Goal: Task Accomplishment & Management: Use online tool/utility

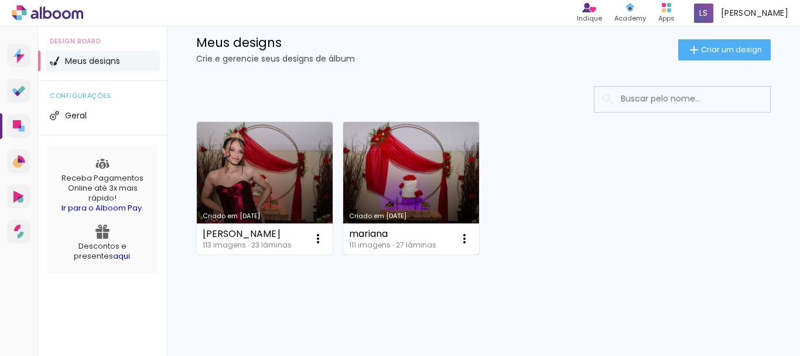
scroll to position [105, 0]
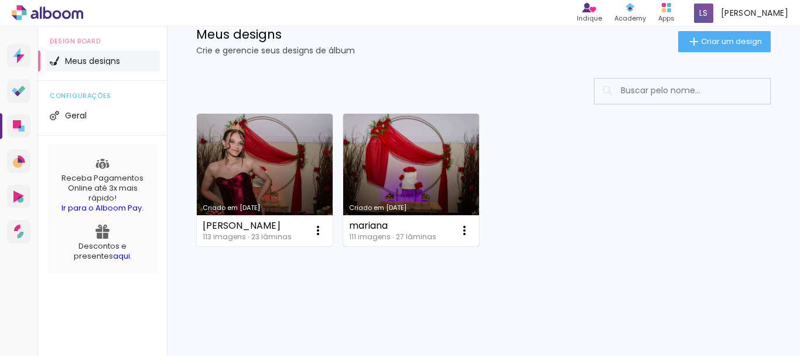
click at [398, 184] on link "Criado em [DATE]" at bounding box center [411, 180] width 136 height 132
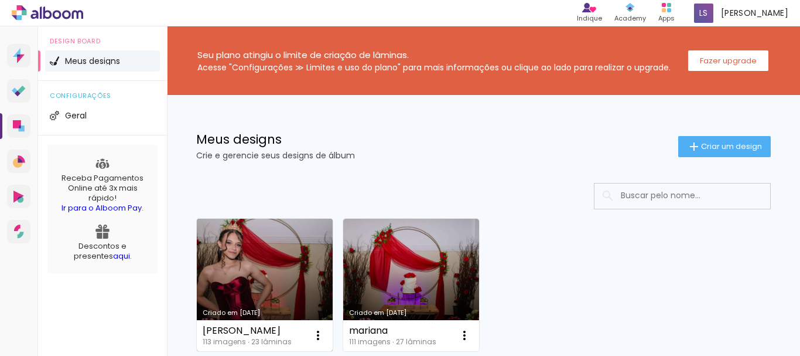
click at [239, 274] on link "Criado em [DATE]" at bounding box center [265, 285] width 136 height 132
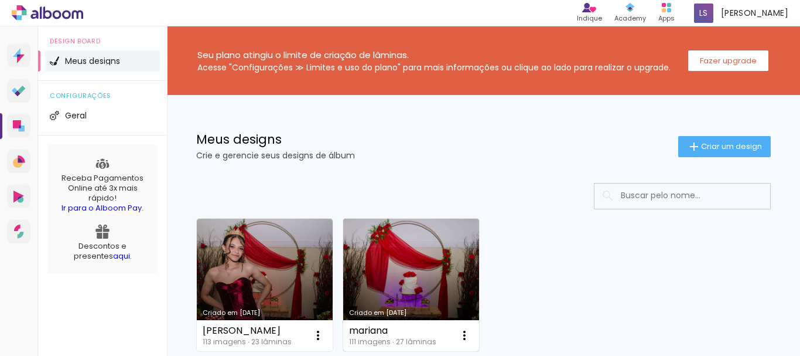
click at [394, 291] on link "Criado em [DATE]" at bounding box center [411, 285] width 136 height 132
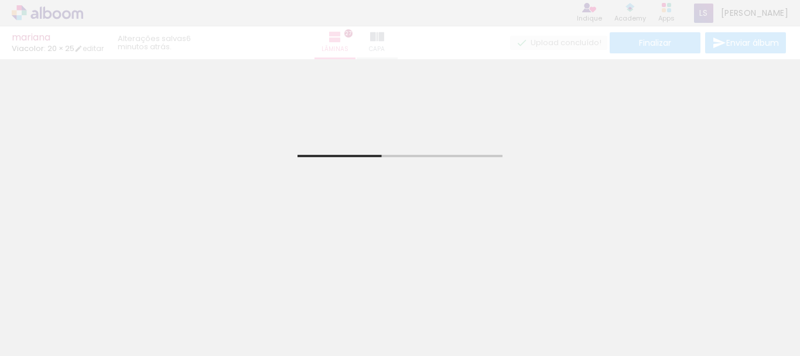
drag, startPoint x: 406, startPoint y: 322, endPoint x: 161, endPoint y: 289, distance: 247.8
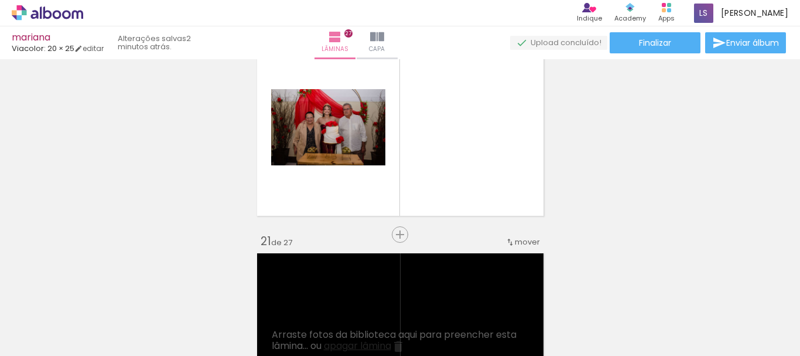
scroll to position [0, 4287]
click at [40, 346] on span "Adicionar Fotos" at bounding box center [41, 349] width 35 height 13
click at [0, 0] on input "file" at bounding box center [0, 0] width 0 height 0
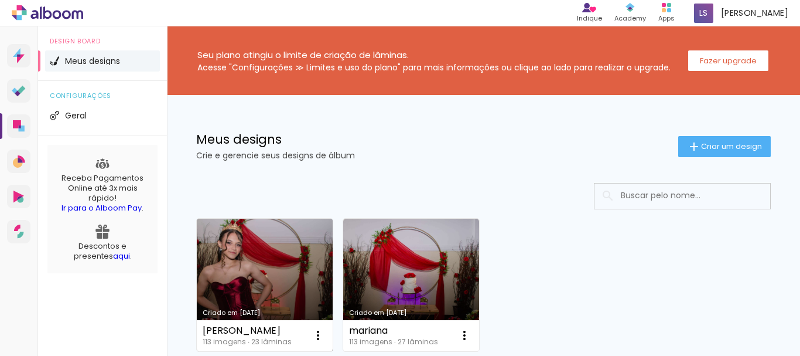
click at [249, 275] on link "Criado em [DATE]" at bounding box center [265, 285] width 136 height 132
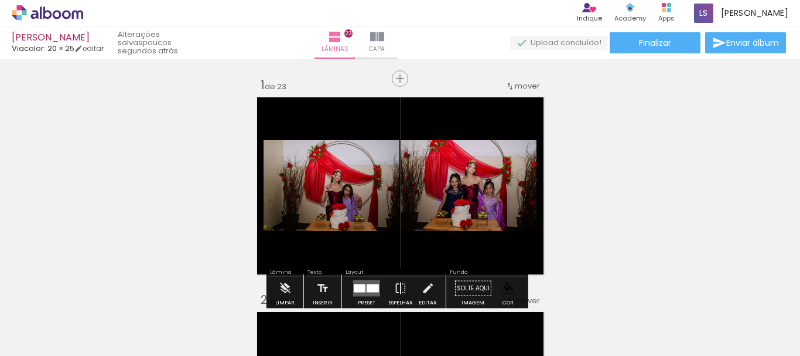
scroll to position [59, 0]
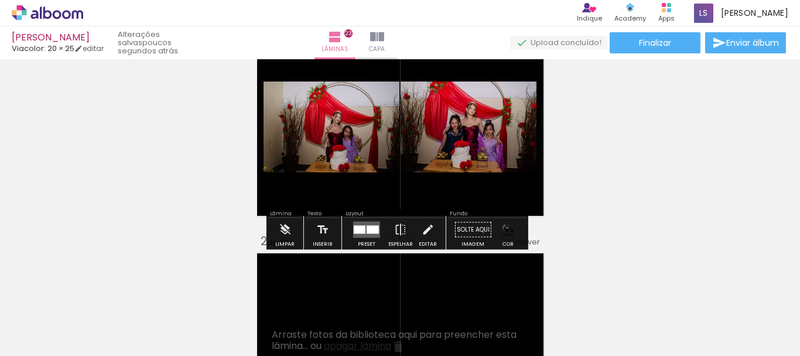
click at [502, 227] on iron-icon "color picker" at bounding box center [508, 229] width 13 height 13
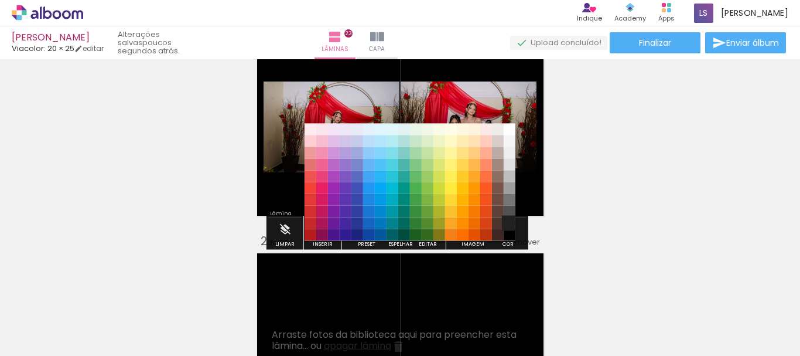
click at [510, 217] on paper-item "#212121" at bounding box center [510, 223] width 12 height 12
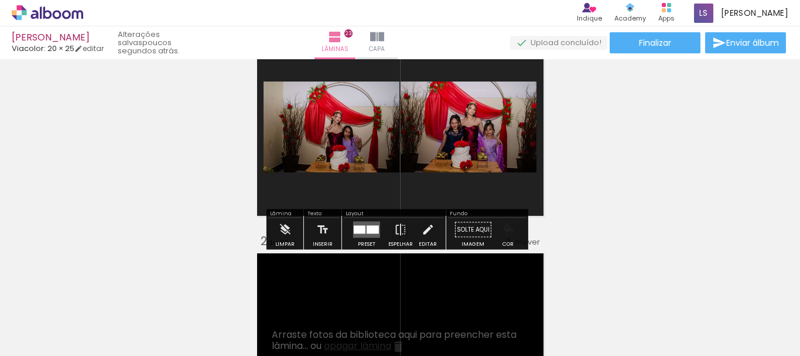
click at [502, 230] on iron-icon "color picker" at bounding box center [508, 229] width 13 height 13
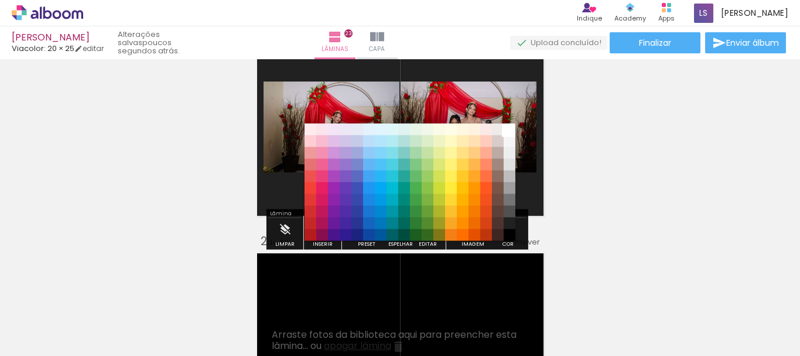
click at [509, 127] on paper-item "#ffffff" at bounding box center [510, 130] width 12 height 12
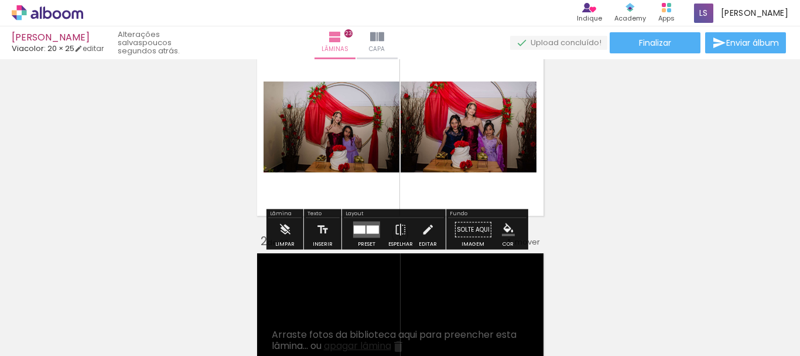
click at [366, 234] on quentale-layouter at bounding box center [366, 230] width 27 height 16
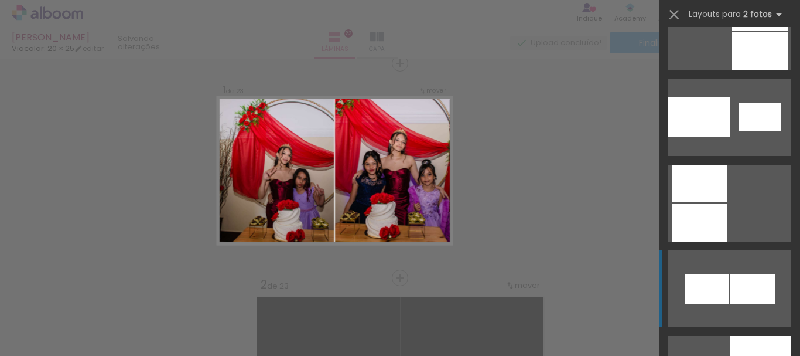
scroll to position [1758, 0]
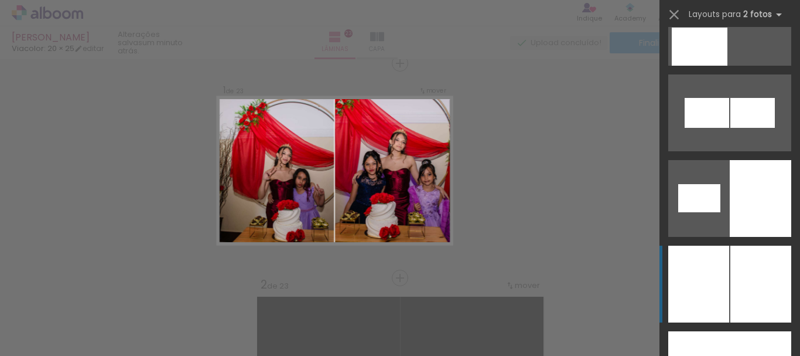
click at [732, 296] on div at bounding box center [761, 284] width 61 height 77
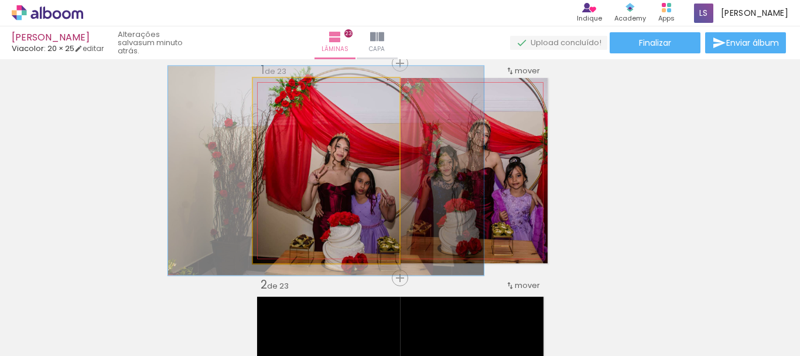
click at [281, 90] on div at bounding box center [285, 90] width 11 height 11
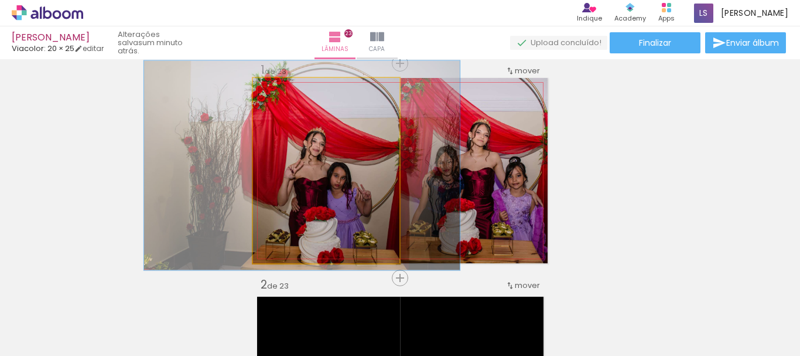
drag, startPoint x: 367, startPoint y: 205, endPoint x: 345, endPoint y: 199, distance: 22.9
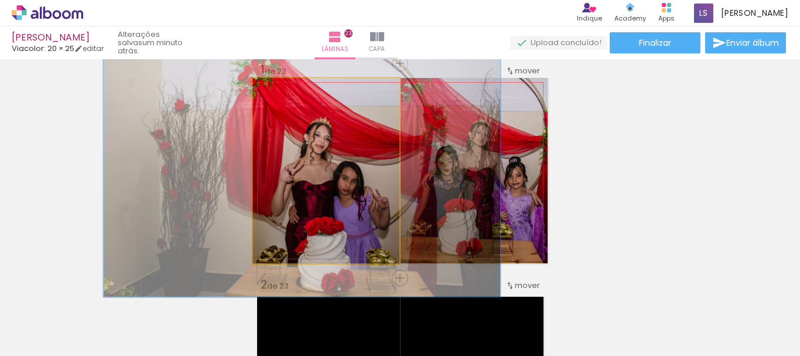
drag, startPoint x: 284, startPoint y: 90, endPoint x: 298, endPoint y: 90, distance: 13.5
type paper-slider "142"
click at [298, 90] on div at bounding box center [299, 90] width 11 height 11
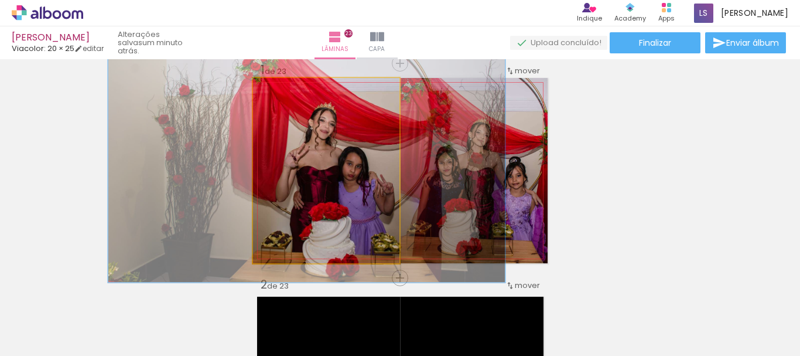
drag, startPoint x: 331, startPoint y: 216, endPoint x: 334, endPoint y: 200, distance: 15.5
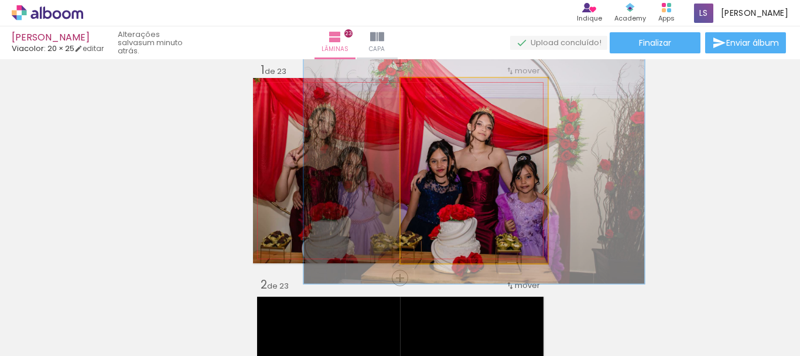
drag, startPoint x: 427, startPoint y: 90, endPoint x: 435, endPoint y: 90, distance: 8.8
click at [435, 90] on div at bounding box center [437, 90] width 11 height 11
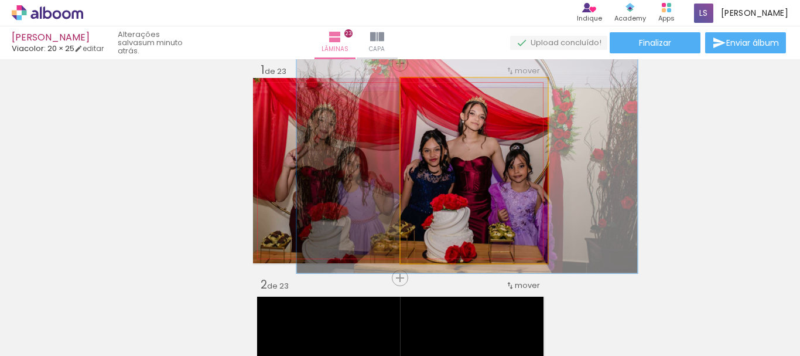
drag, startPoint x: 486, startPoint y: 199, endPoint x: 479, endPoint y: 188, distance: 12.7
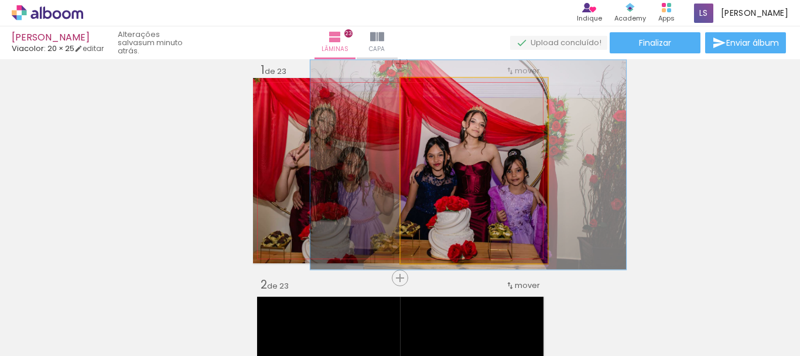
type paper-slider "113"
click at [429, 92] on div at bounding box center [434, 90] width 11 height 11
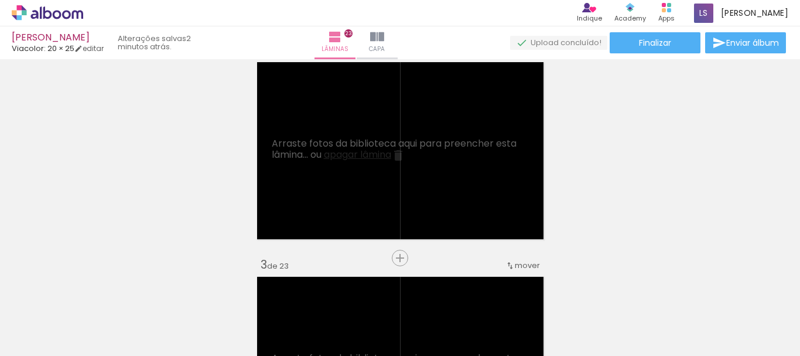
scroll to position [0, 1065]
click at [343, 292] on iron-icon at bounding box center [339, 293] width 12 height 12
click at [408, 292] on iron-icon at bounding box center [405, 293] width 12 height 12
click at [345, 292] on iron-icon at bounding box center [339, 293] width 12 height 12
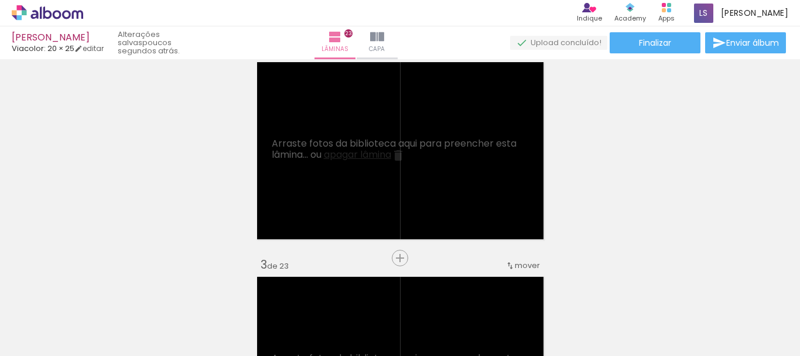
click at [436, 291] on iron-icon at bounding box center [433, 293] width 12 height 12
click at [352, 292] on iron-icon at bounding box center [346, 293] width 12 height 12
click at [351, 294] on iron-icon at bounding box center [346, 293] width 12 height 12
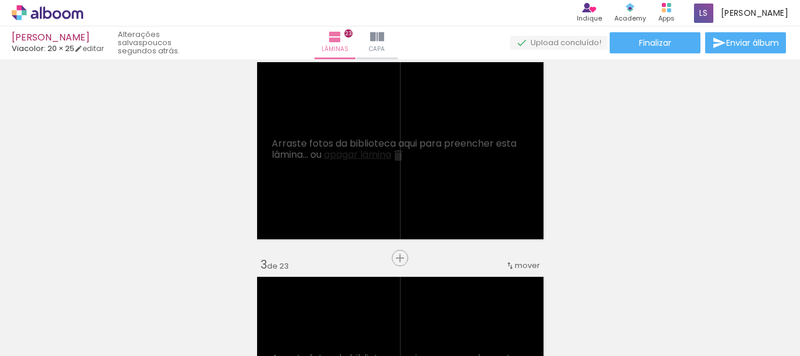
click at [351, 294] on iron-icon at bounding box center [346, 293] width 12 height 12
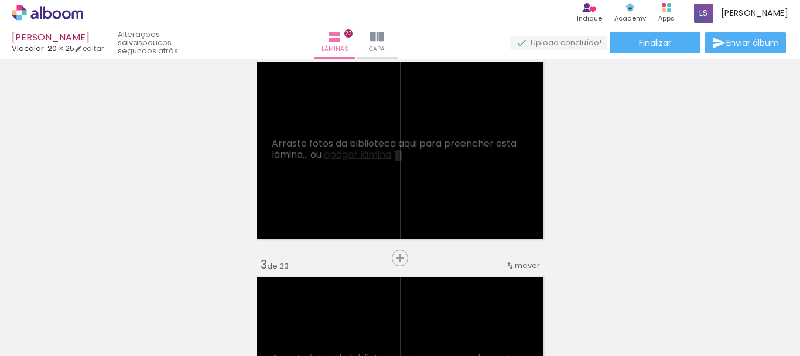
click at [351, 294] on iron-icon at bounding box center [346, 293] width 12 height 12
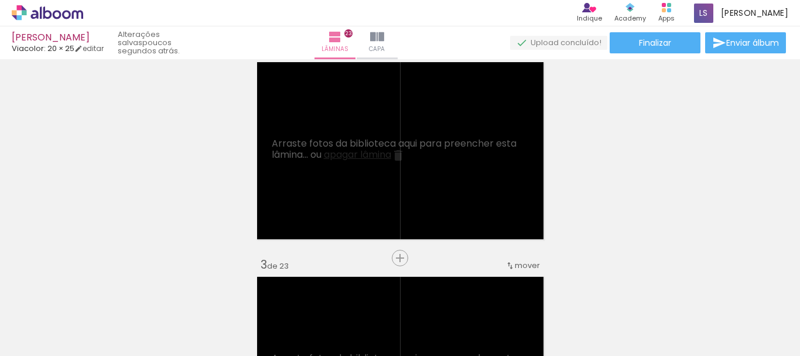
click at [351, 294] on iron-icon at bounding box center [346, 293] width 12 height 12
click at [285, 293] on iron-icon at bounding box center [280, 293] width 12 height 12
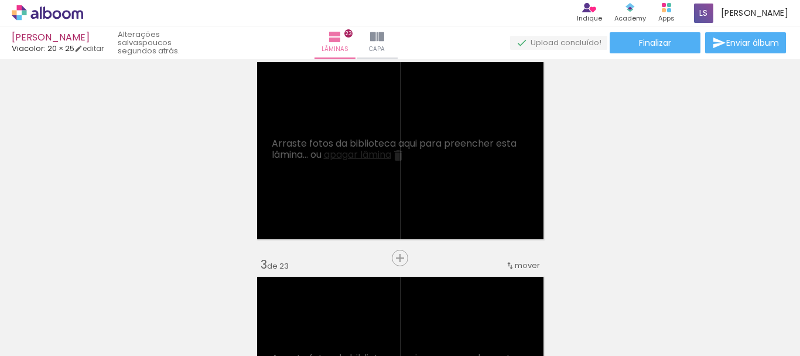
click at [400, 293] on iron-icon at bounding box center [399, 293] width 12 height 12
click at [468, 292] on iron-icon at bounding box center [464, 293] width 12 height 12
click at [533, 292] on iron-icon at bounding box center [530, 293] width 12 height 12
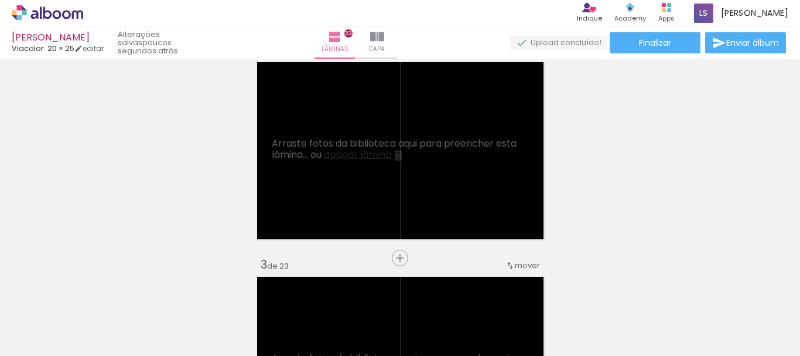
scroll to position [0, 4090]
click at [533, 292] on iron-icon at bounding box center [530, 293] width 12 height 12
drag, startPoint x: 533, startPoint y: 292, endPoint x: 549, endPoint y: 298, distance: 16.9
click at [549, 298] on quentale-thumb at bounding box center [556, 315] width 66 height 67
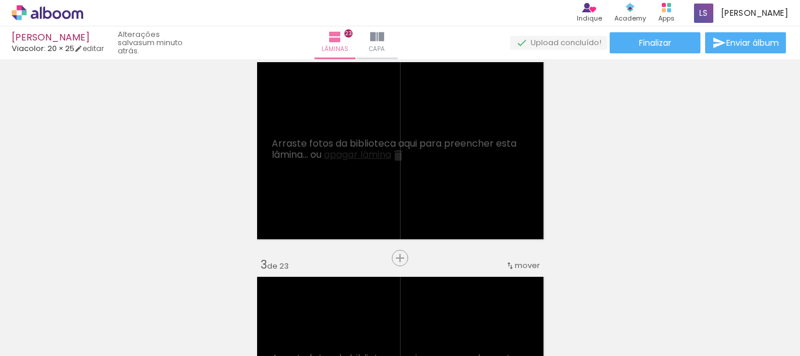
click at [601, 298] on iron-icon at bounding box center [596, 293] width 12 height 12
click at [666, 295] on iron-icon at bounding box center [661, 293] width 12 height 12
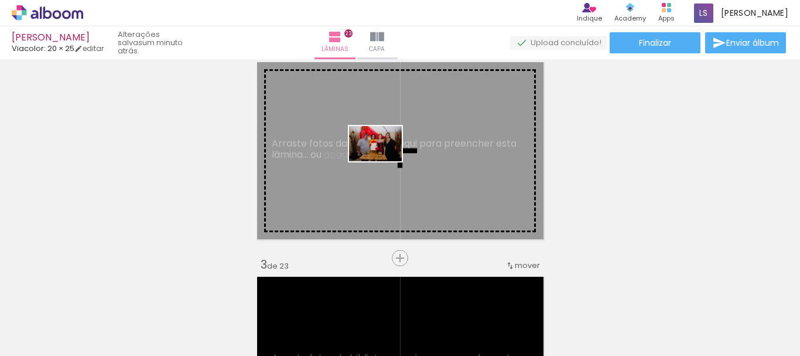
drag, startPoint x: 756, startPoint y: 317, endPoint x: 384, endPoint y: 161, distance: 402.9
click at [384, 161] on quentale-workspace at bounding box center [400, 178] width 800 height 356
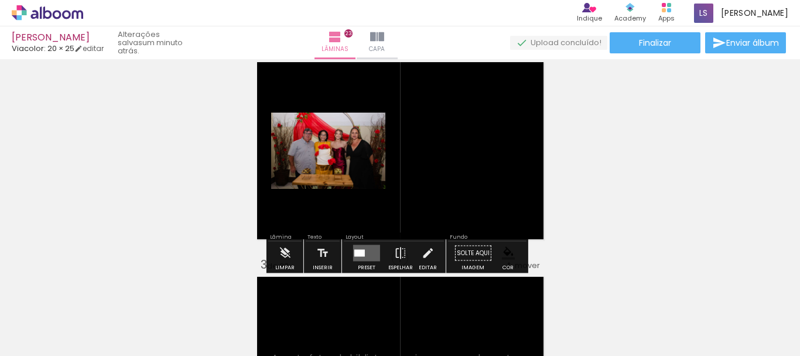
click at [363, 250] on quentale-layouter at bounding box center [366, 253] width 27 height 16
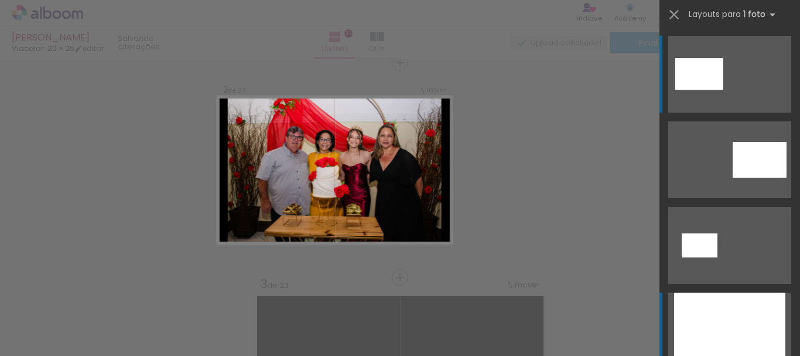
scroll to position [230, 0]
click at [744, 322] on div at bounding box center [729, 330] width 111 height 77
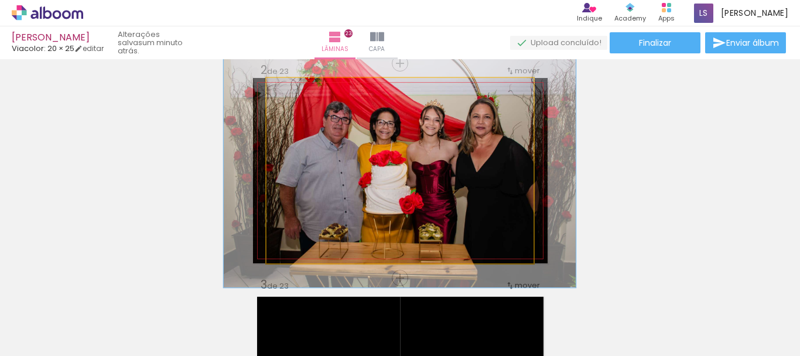
drag, startPoint x: 292, startPoint y: 91, endPoint x: 303, endPoint y: 90, distance: 10.6
type paper-slider "126"
click at [303, 90] on div at bounding box center [304, 90] width 11 height 11
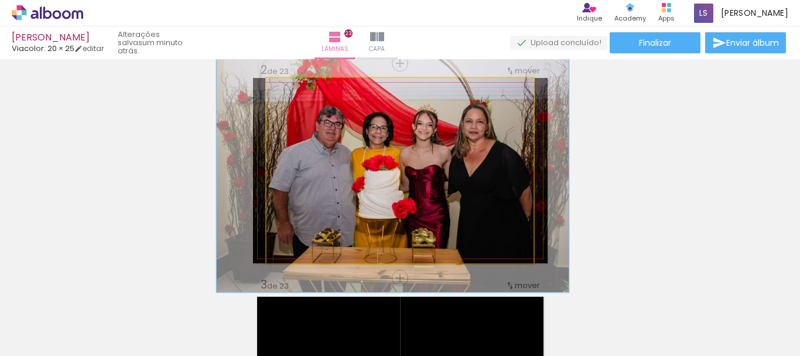
drag, startPoint x: 425, startPoint y: 164, endPoint x: 418, endPoint y: 169, distance: 8.5
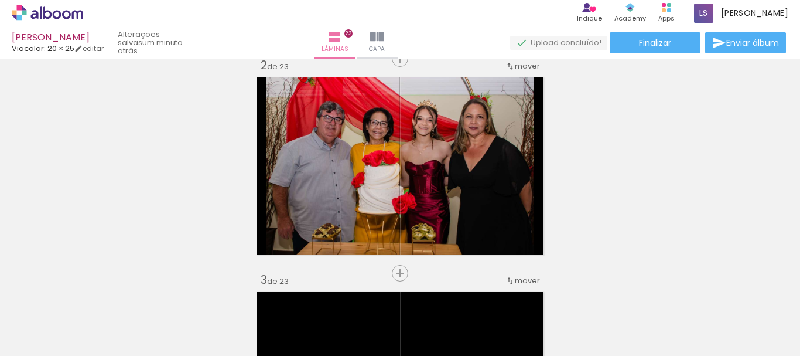
scroll to position [293, 0]
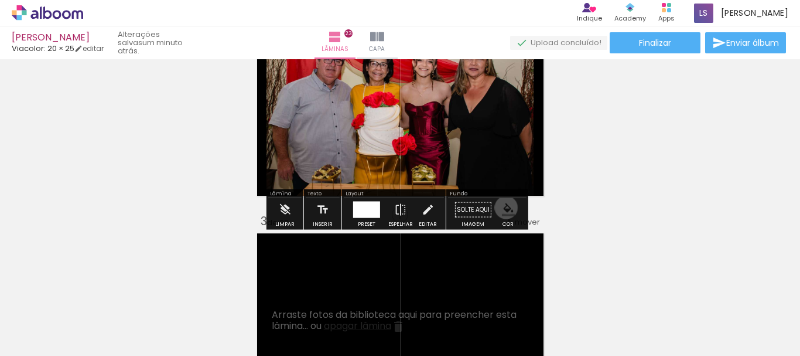
click at [502, 207] on iron-icon "color picker" at bounding box center [508, 209] width 13 height 13
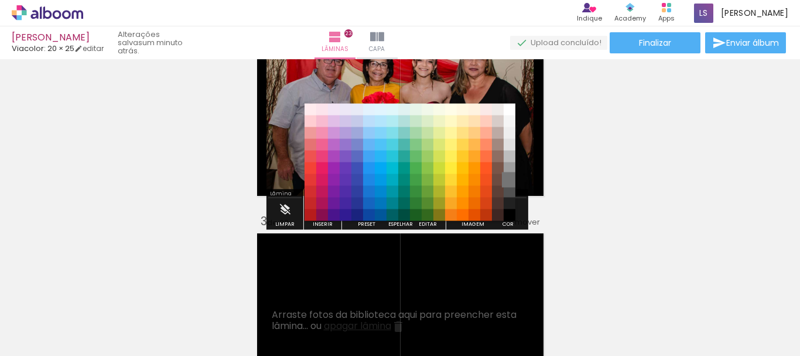
click at [509, 186] on paper-item "#757575" at bounding box center [510, 180] width 12 height 12
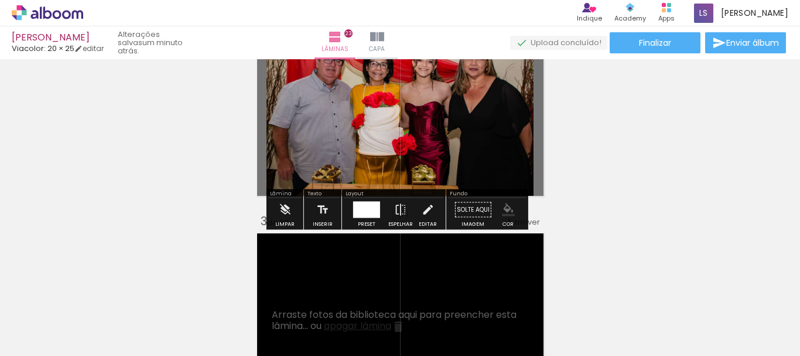
click at [506, 214] on iron-icon "color picker" at bounding box center [508, 209] width 13 height 13
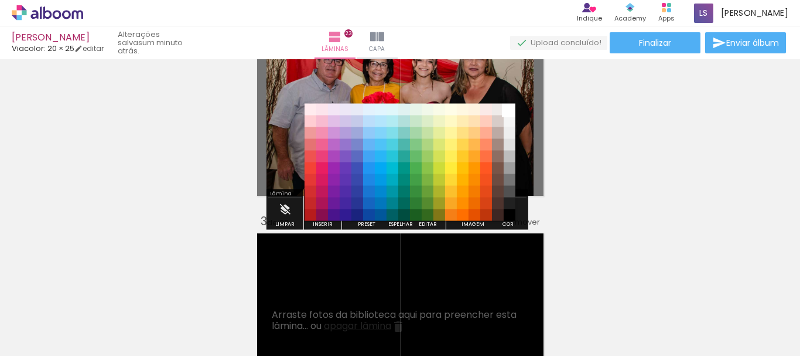
click at [510, 110] on paper-item "#ffffff" at bounding box center [510, 110] width 12 height 12
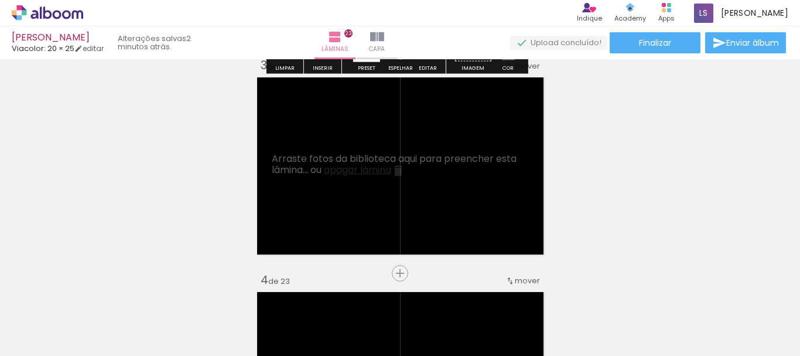
scroll to position [469, 0]
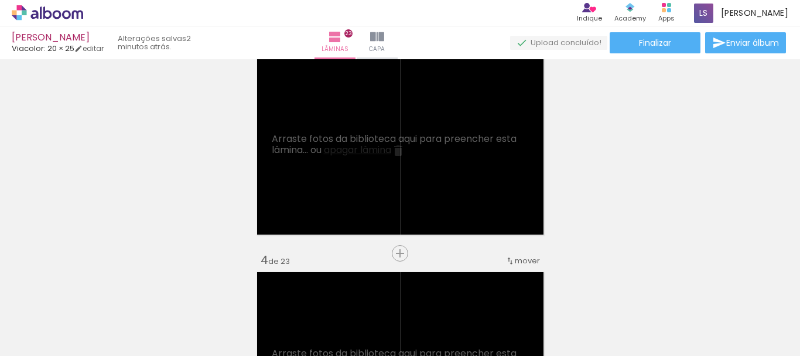
click at [55, 321] on input "Todas as fotos" at bounding box center [33, 320] width 45 height 10
click at [0, 0] on slot "Não utilizadas" at bounding box center [0, 0] width 0 height 0
type input "Não utilizadas"
click at [79, 345] on iron-horizontal-list at bounding box center [84, 318] width 23 height 73
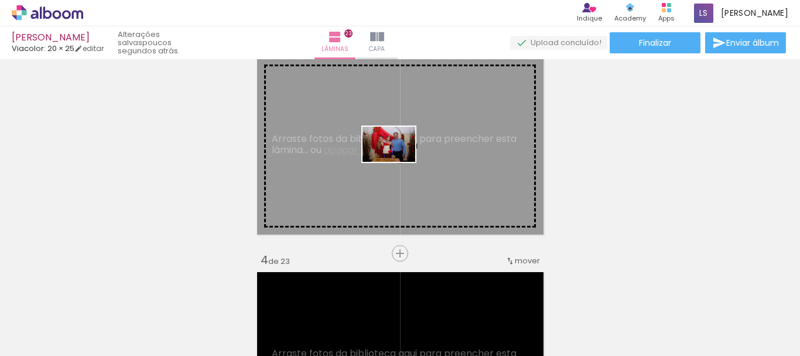
drag, startPoint x: 447, startPoint y: 328, endPoint x: 396, endPoint y: 162, distance: 174.1
click at [396, 161] on quentale-workspace at bounding box center [400, 178] width 800 height 356
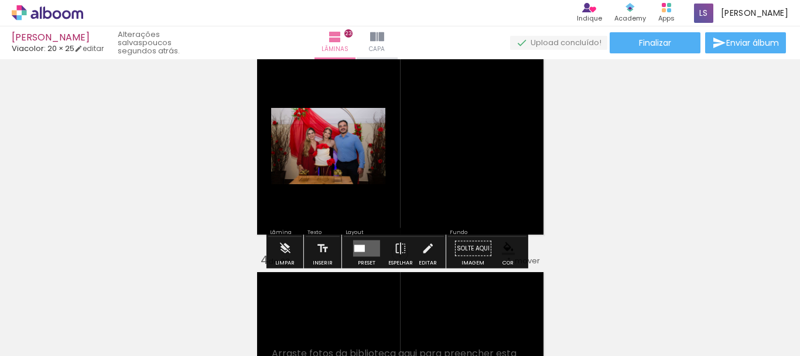
click at [357, 247] on div at bounding box center [360, 248] width 11 height 7
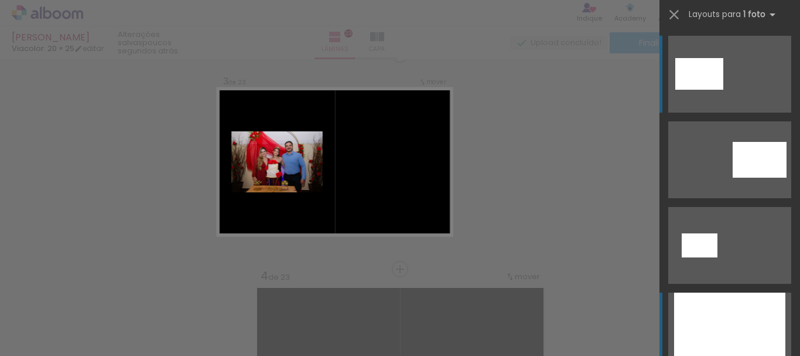
scroll to position [444, 0]
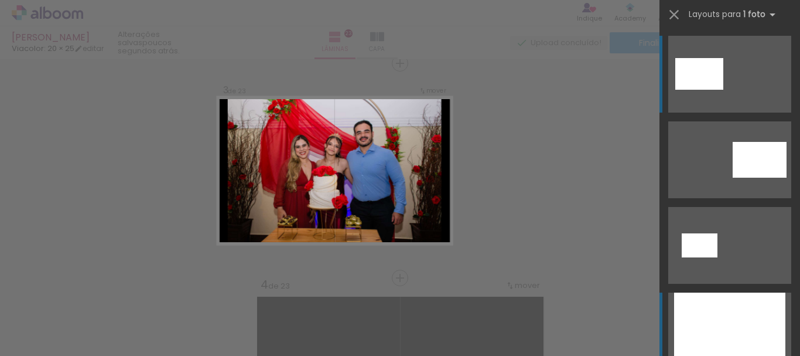
click at [740, 337] on div at bounding box center [729, 330] width 111 height 77
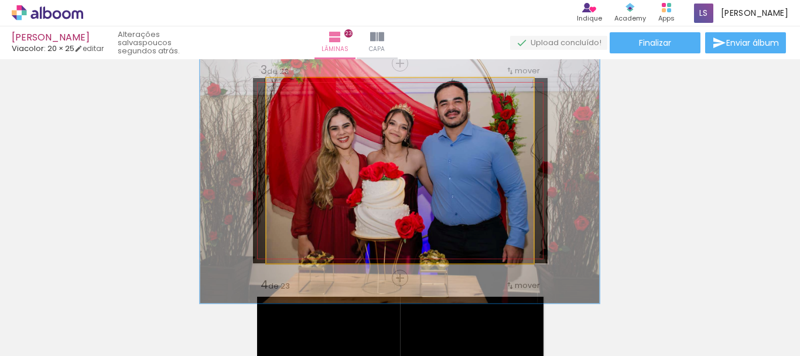
drag, startPoint x: 291, startPoint y: 90, endPoint x: 309, endPoint y: 91, distance: 17.6
click at [309, 91] on div at bounding box center [311, 90] width 11 height 11
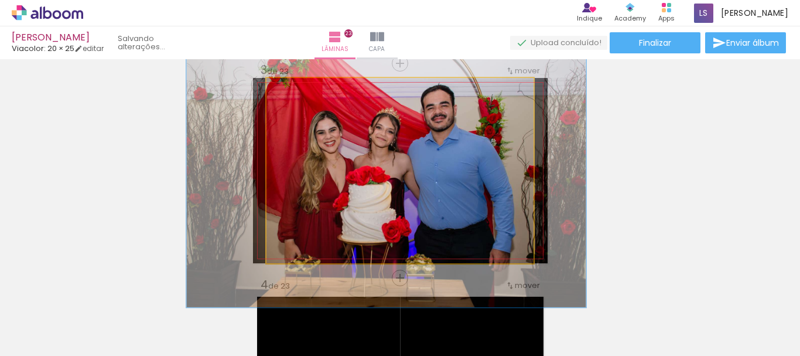
drag, startPoint x: 432, startPoint y: 122, endPoint x: 418, endPoint y: 127, distance: 14.1
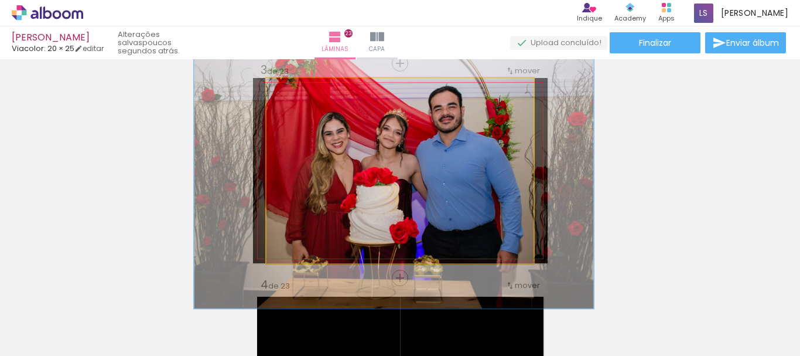
drag, startPoint x: 407, startPoint y: 145, endPoint x: 415, endPoint y: 146, distance: 7.7
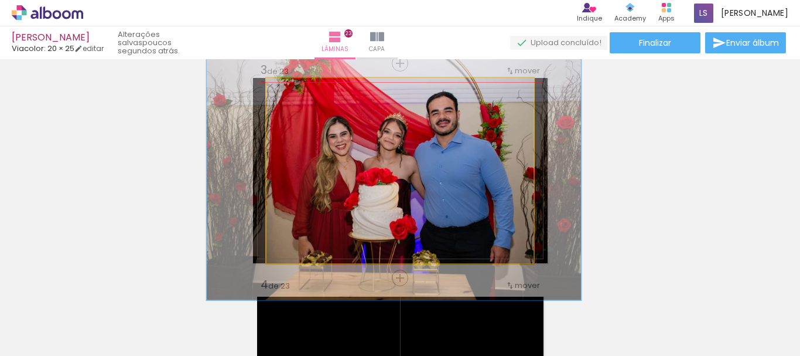
click at [306, 92] on div at bounding box center [309, 90] width 11 height 11
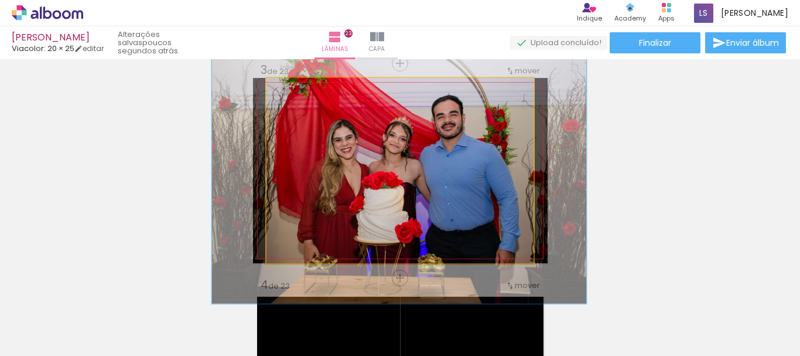
drag, startPoint x: 463, startPoint y: 175, endPoint x: 469, endPoint y: 179, distance: 6.8
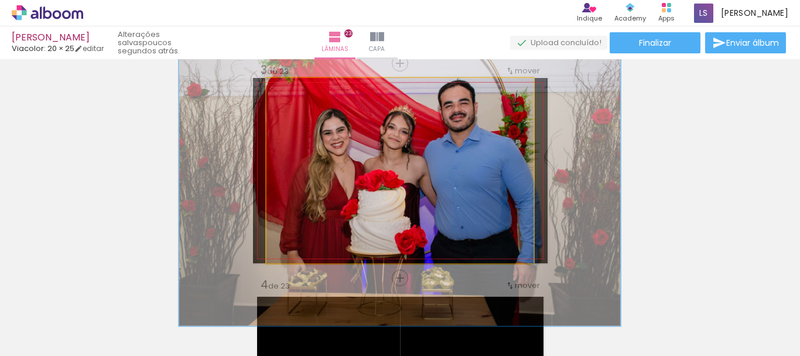
drag, startPoint x: 302, startPoint y: 92, endPoint x: 315, endPoint y: 97, distance: 13.2
type paper-slider "158"
click at [315, 93] on div at bounding box center [320, 90] width 11 height 11
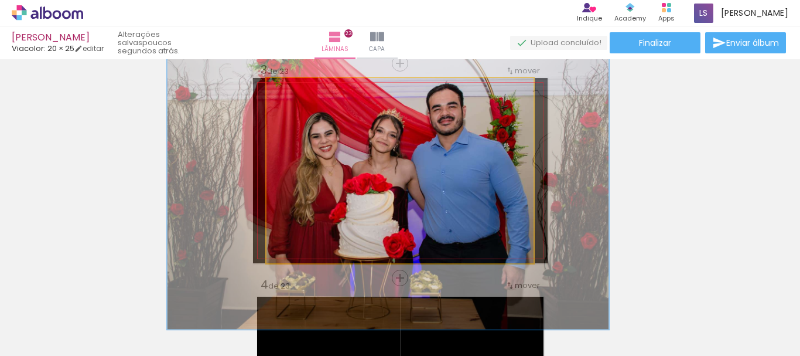
drag, startPoint x: 457, startPoint y: 135, endPoint x: 445, endPoint y: 138, distance: 12.2
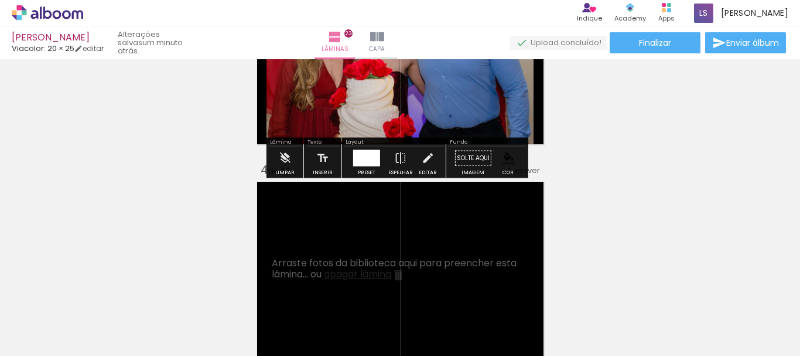
scroll to position [561, 0]
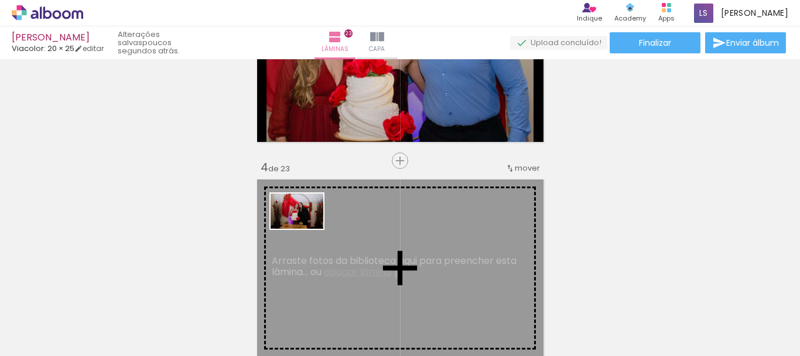
drag, startPoint x: 114, startPoint y: 328, endPoint x: 306, endPoint y: 229, distance: 215.7
click at [306, 229] on quentale-workspace at bounding box center [400, 178] width 800 height 356
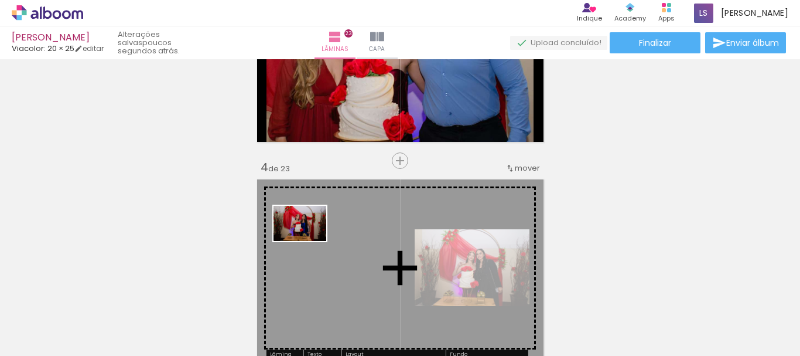
drag, startPoint x: 316, startPoint y: 332, endPoint x: 309, endPoint y: 241, distance: 91.1
click at [309, 241] on quentale-workspace at bounding box center [400, 178] width 800 height 356
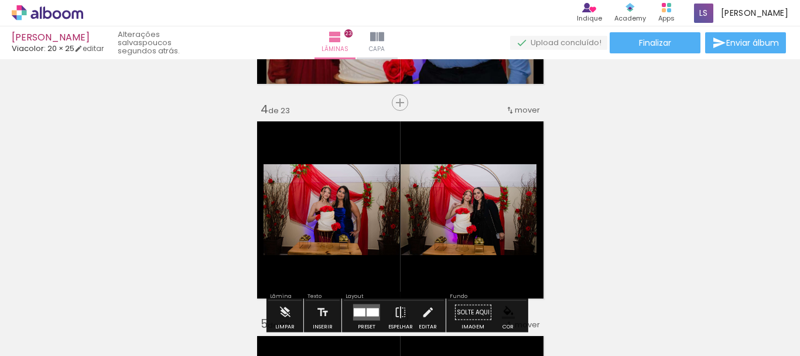
scroll to position [679, 0]
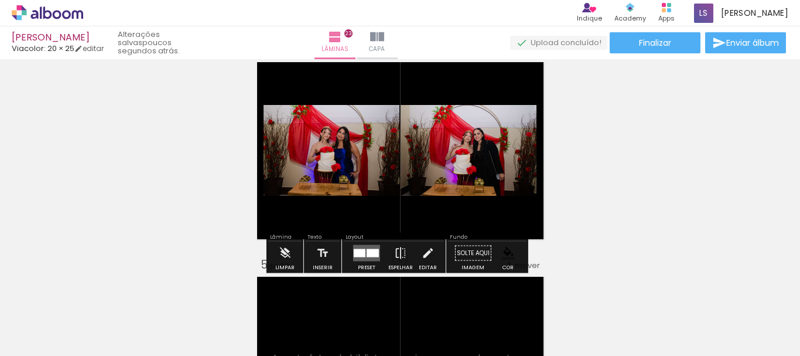
click at [367, 254] on div at bounding box center [373, 253] width 12 height 8
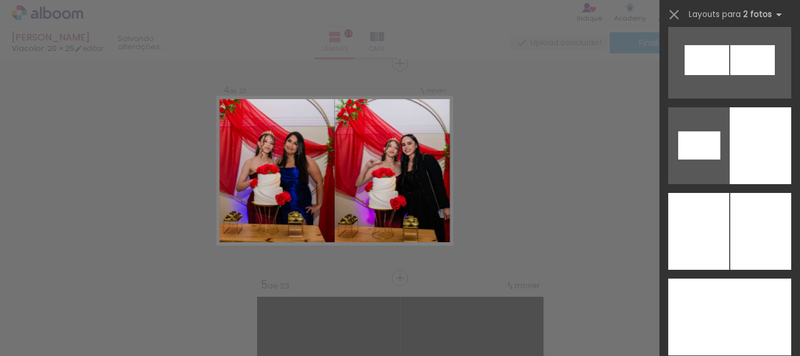
scroll to position [1817, 0]
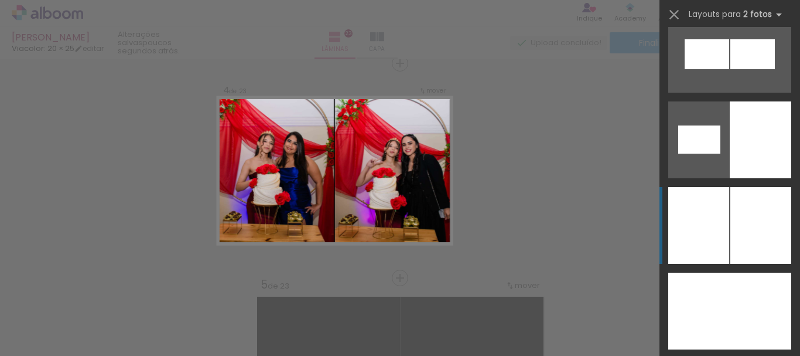
click at [732, 238] on div at bounding box center [761, 225] width 61 height 77
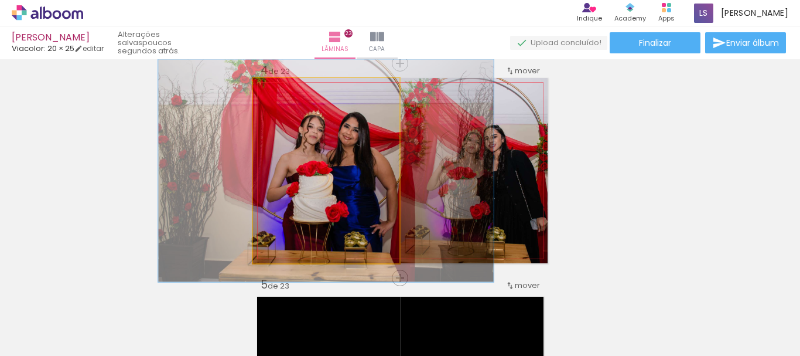
drag, startPoint x: 277, startPoint y: 90, endPoint x: 285, endPoint y: 91, distance: 8.3
type paper-slider "120"
click at [285, 91] on div at bounding box center [288, 90] width 11 height 11
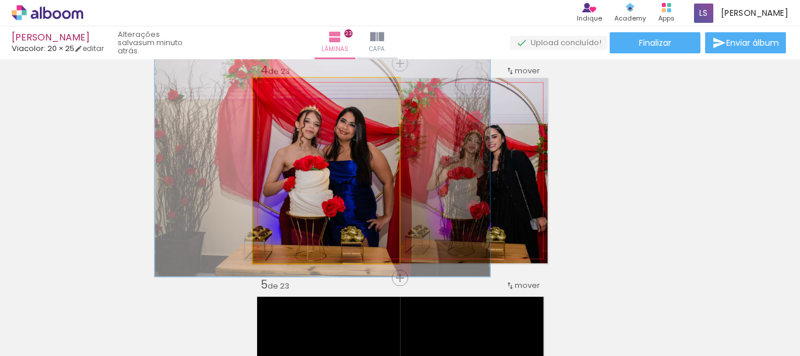
drag, startPoint x: 366, startPoint y: 190, endPoint x: 363, endPoint y: 185, distance: 6.3
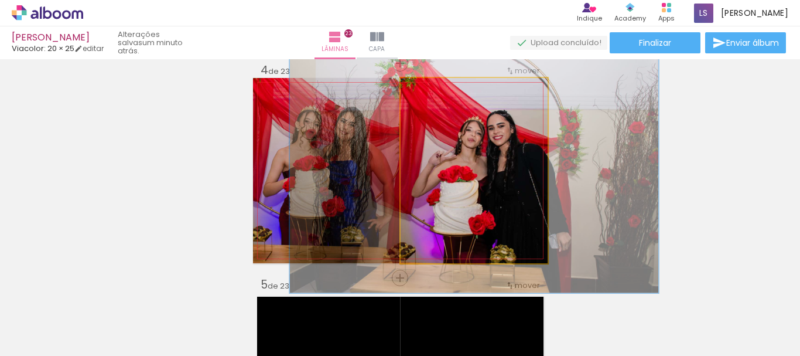
drag, startPoint x: 425, startPoint y: 90, endPoint x: 438, endPoint y: 90, distance: 12.9
click at [438, 90] on div at bounding box center [441, 90] width 11 height 11
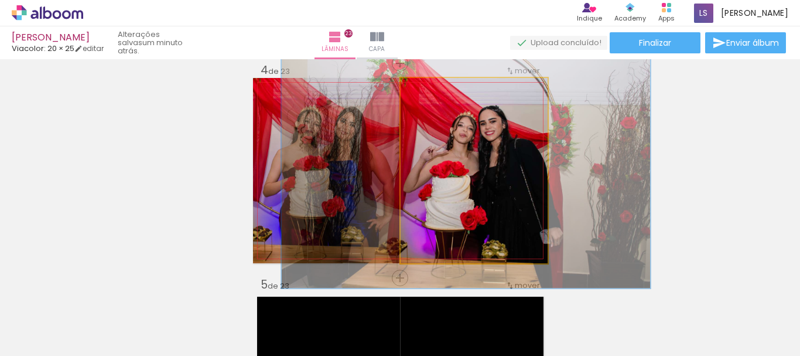
drag, startPoint x: 479, startPoint y: 162, endPoint x: 471, endPoint y: 158, distance: 9.4
click at [464, 138] on quentale-photo at bounding box center [474, 170] width 147 height 185
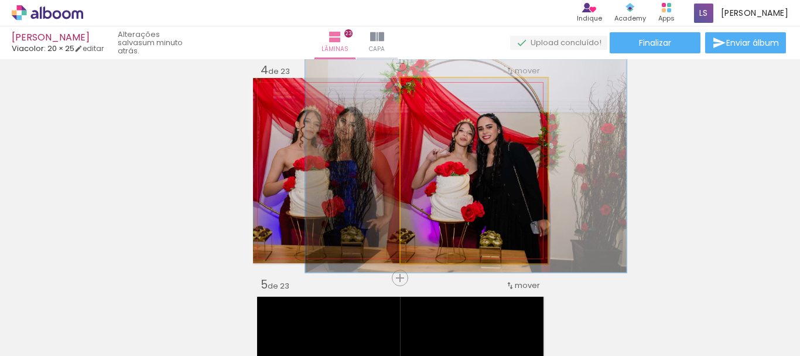
drag, startPoint x: 441, startPoint y: 90, endPoint x: 434, endPoint y: 92, distance: 7.8
type paper-slider "115"
click at [434, 92] on div at bounding box center [435, 90] width 11 height 11
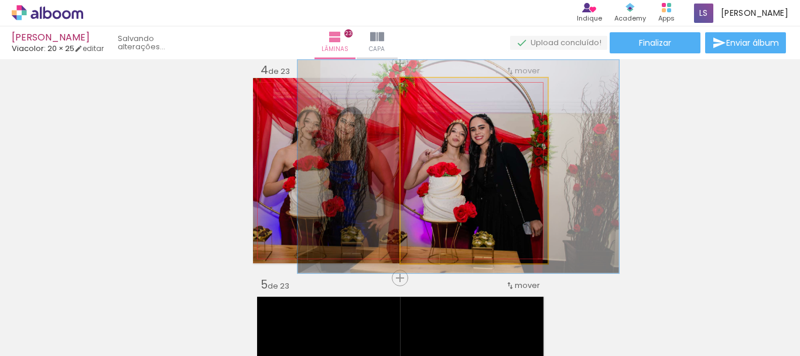
drag, startPoint x: 481, startPoint y: 178, endPoint x: 473, endPoint y: 178, distance: 7.6
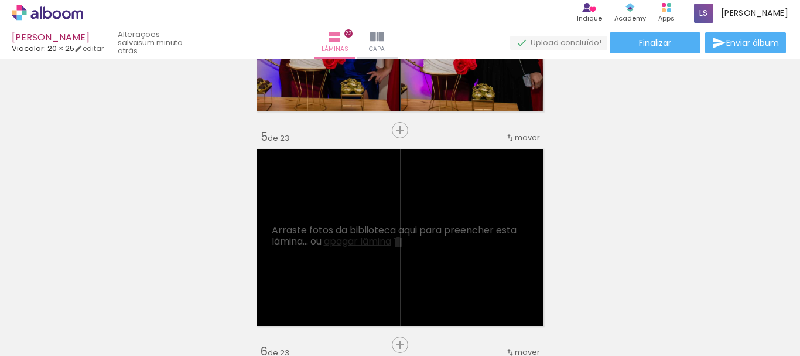
scroll to position [834, 0]
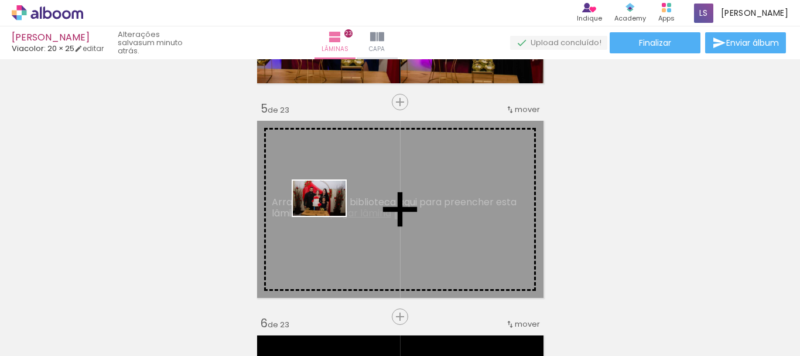
drag, startPoint x: 321, startPoint y: 332, endPoint x: 328, endPoint y: 216, distance: 116.3
click at [328, 216] on quentale-workspace at bounding box center [400, 178] width 800 height 356
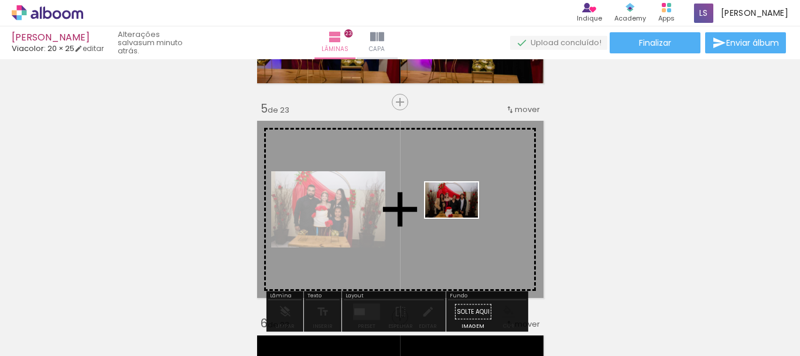
drag, startPoint x: 444, startPoint y: 326, endPoint x: 461, endPoint y: 217, distance: 110.2
click at [461, 217] on quentale-workspace at bounding box center [400, 178] width 800 height 356
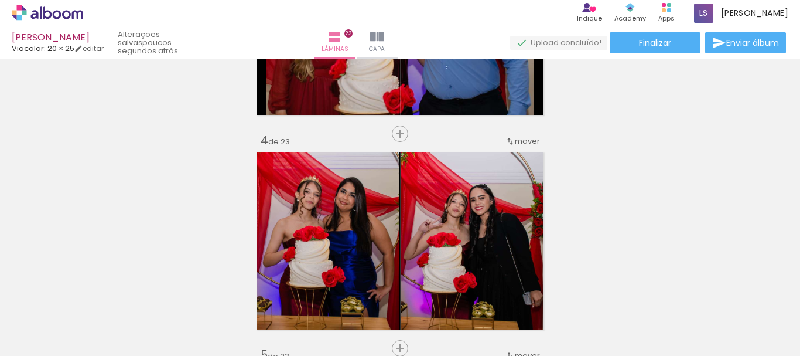
scroll to position [600, 0]
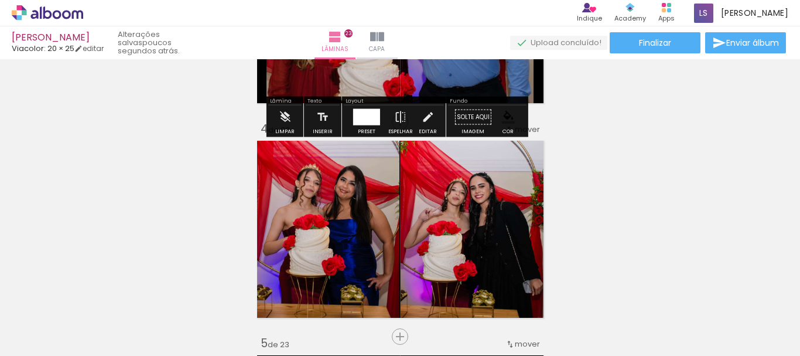
click at [505, 117] on iron-icon "color picker" at bounding box center [508, 117] width 13 height 13
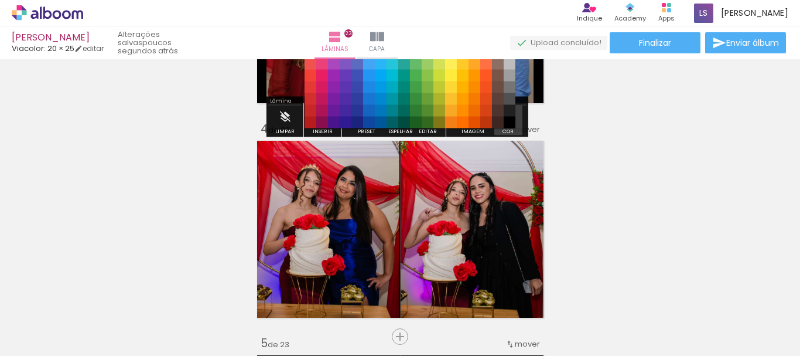
scroll to position [552, 0]
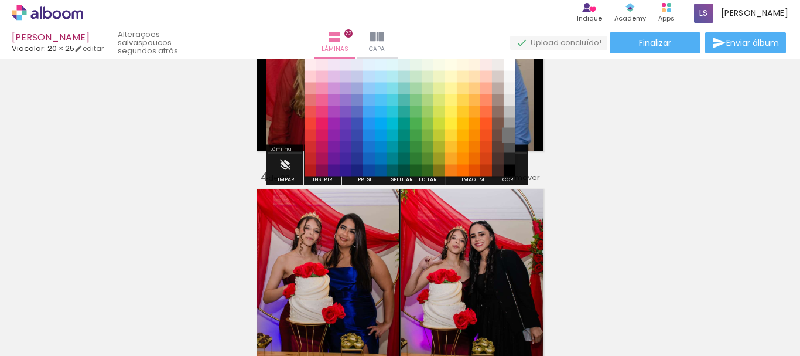
click at [509, 133] on paper-item "#757575" at bounding box center [510, 136] width 12 height 12
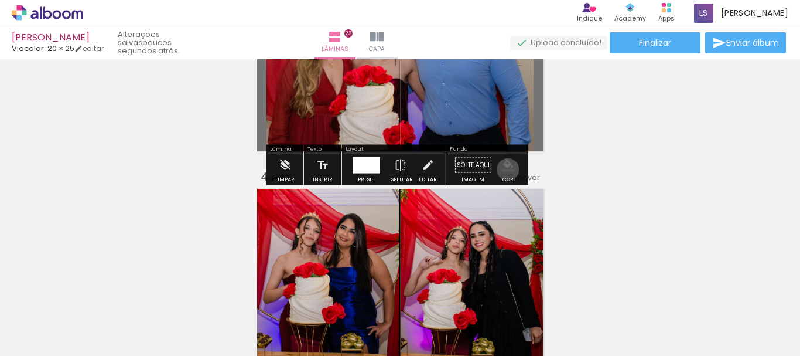
click at [504, 169] on iron-icon "color picker" at bounding box center [508, 165] width 13 height 13
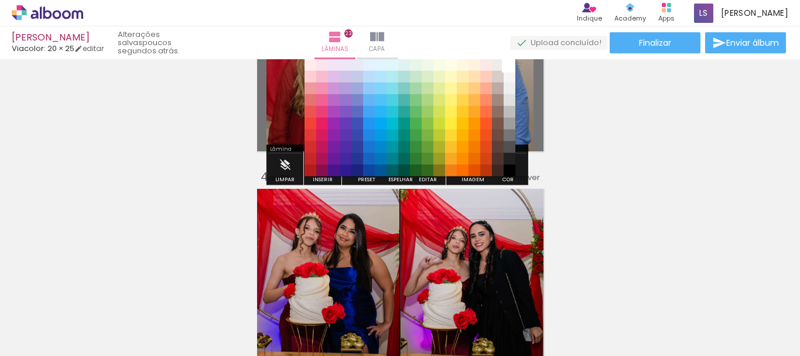
click at [512, 64] on paper-item "#ffffff" at bounding box center [510, 65] width 12 height 12
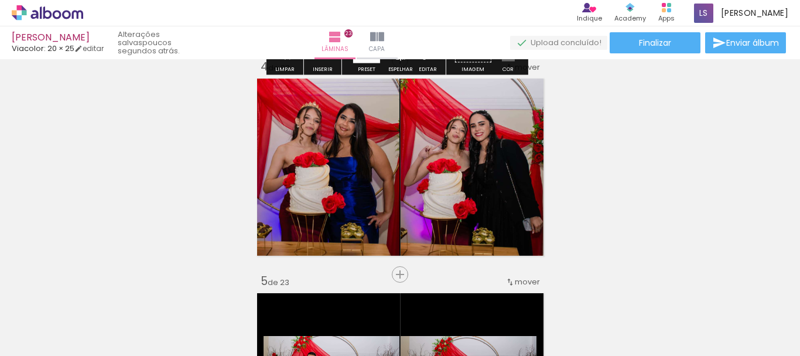
scroll to position [669, 0]
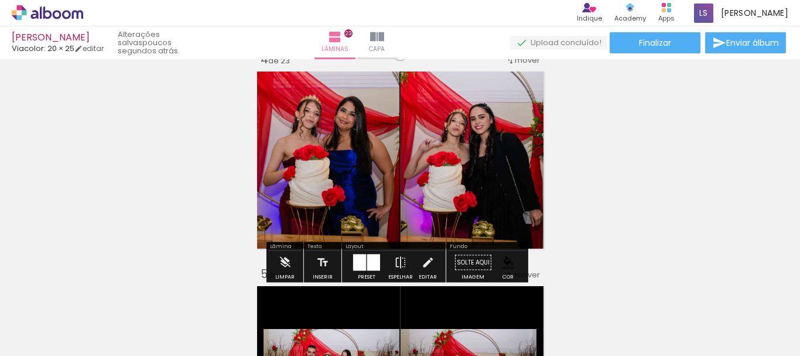
click at [502, 261] on iron-icon "color picker" at bounding box center [508, 262] width 13 height 13
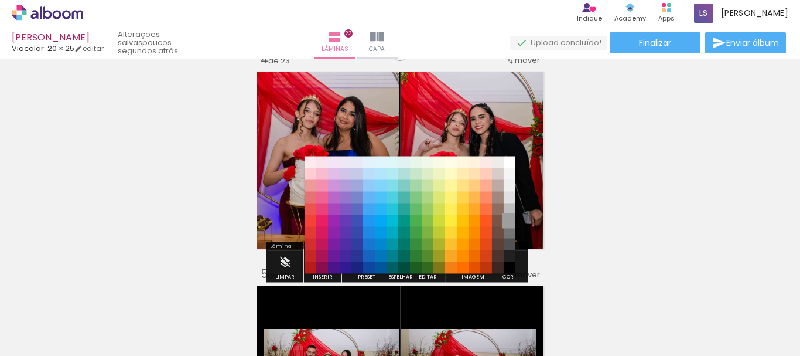
click at [510, 222] on paper-item "#9e9e9e" at bounding box center [510, 221] width 12 height 12
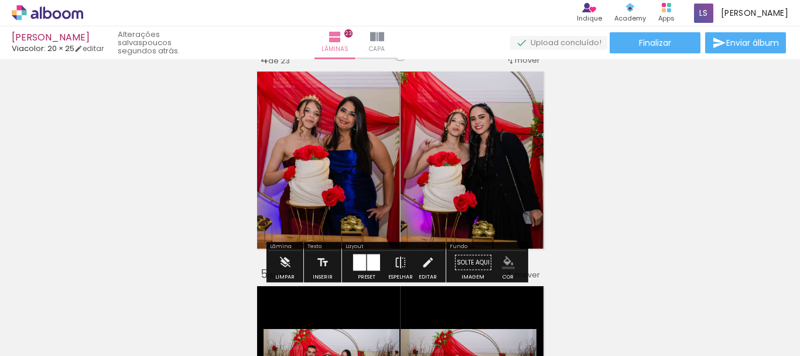
click at [509, 267] on iron-icon "color picker" at bounding box center [508, 262] width 13 height 13
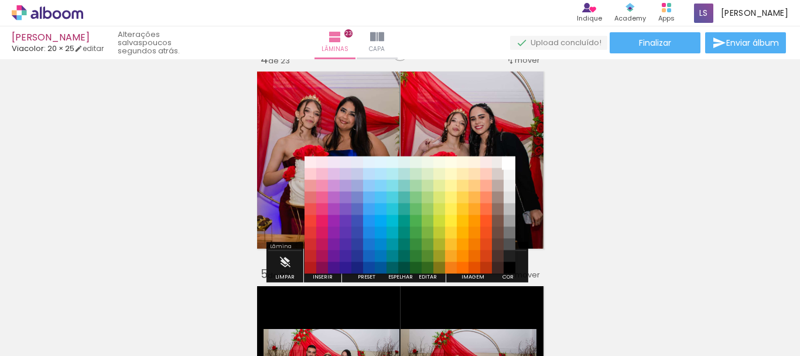
click at [509, 161] on paper-item "#ffffff" at bounding box center [510, 162] width 12 height 12
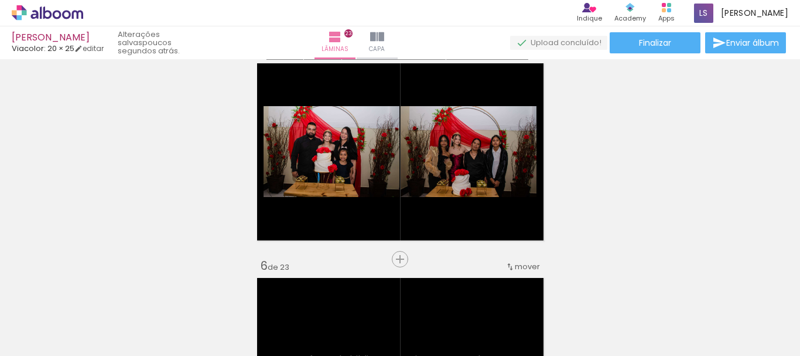
scroll to position [904, 0]
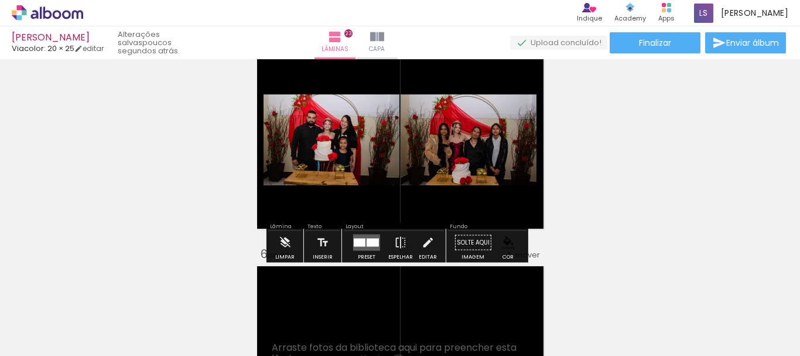
click at [506, 242] on iron-icon "color picker" at bounding box center [508, 242] width 13 height 13
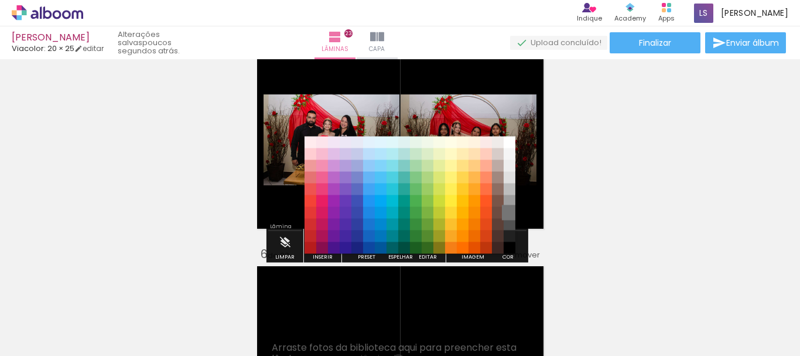
click at [508, 210] on paper-item "#757575" at bounding box center [510, 213] width 12 height 12
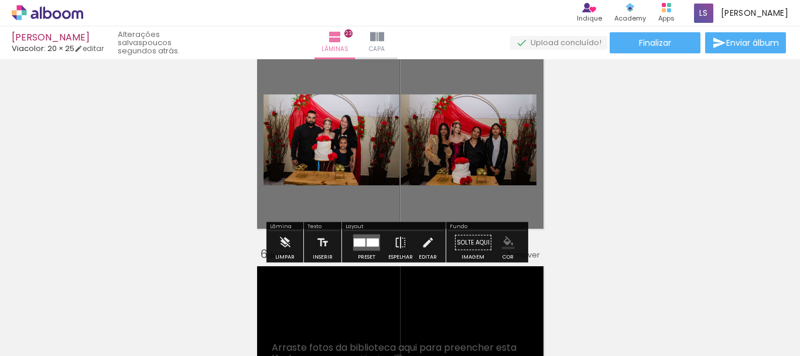
click at [507, 246] on iron-icon "color picker" at bounding box center [508, 242] width 13 height 13
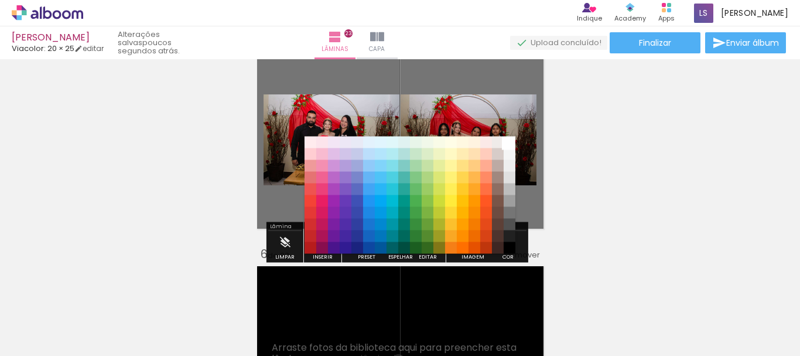
click at [511, 142] on paper-item "#ffffff" at bounding box center [510, 143] width 12 height 12
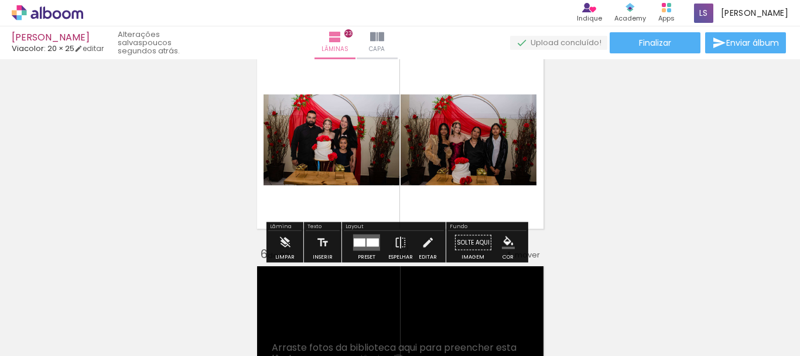
click at [367, 244] on div at bounding box center [373, 243] width 12 height 8
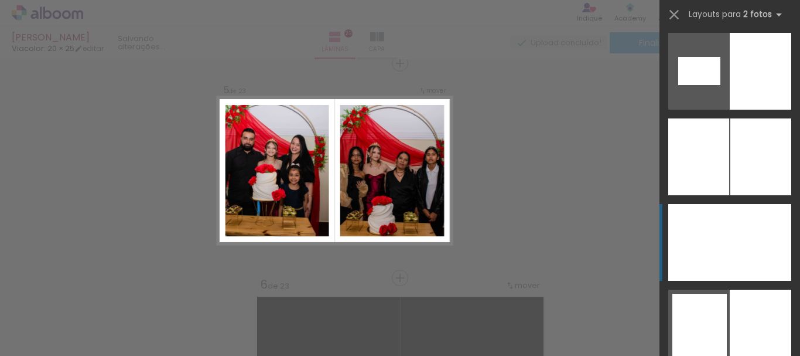
scroll to position [1992, 0]
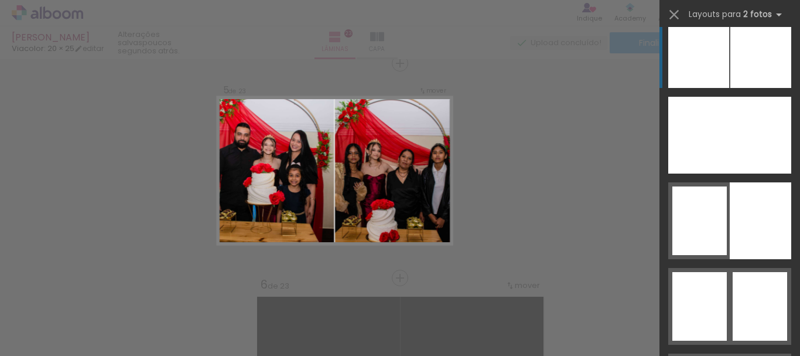
click at [734, 50] on div at bounding box center [761, 49] width 61 height 77
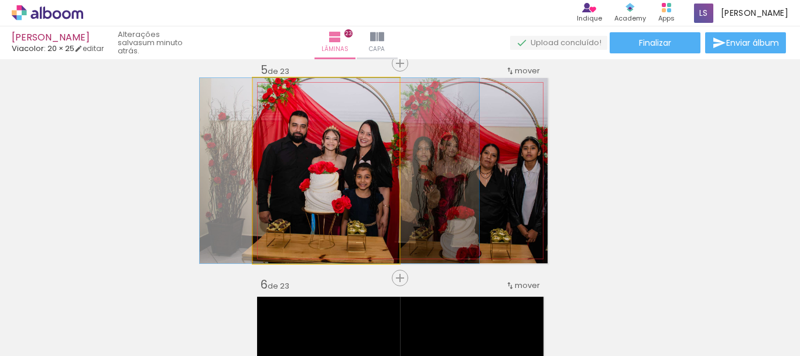
drag, startPoint x: 299, startPoint y: 163, endPoint x: 312, endPoint y: 165, distance: 13.5
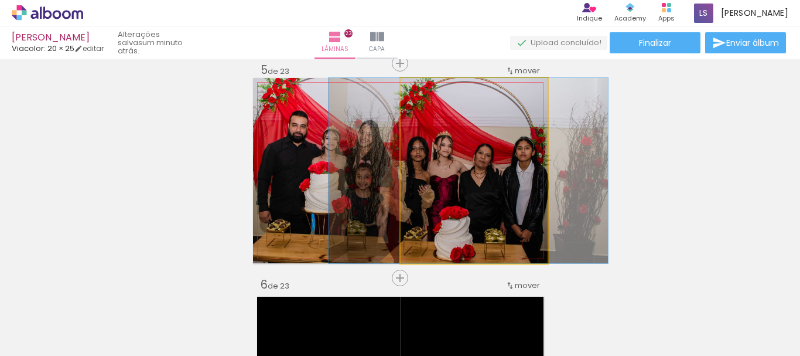
drag, startPoint x: 472, startPoint y: 176, endPoint x: 466, endPoint y: 176, distance: 5.9
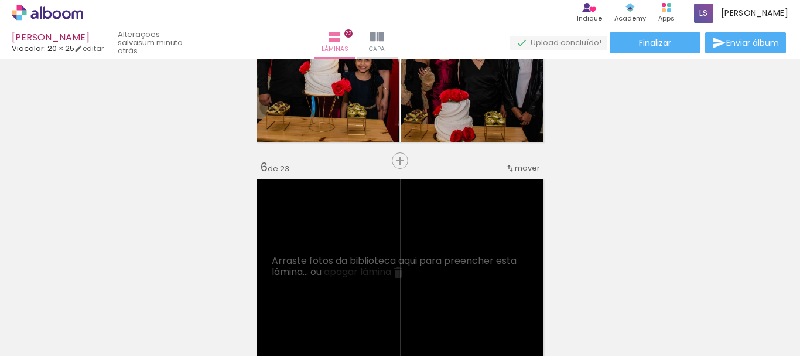
scroll to position [1049, 0]
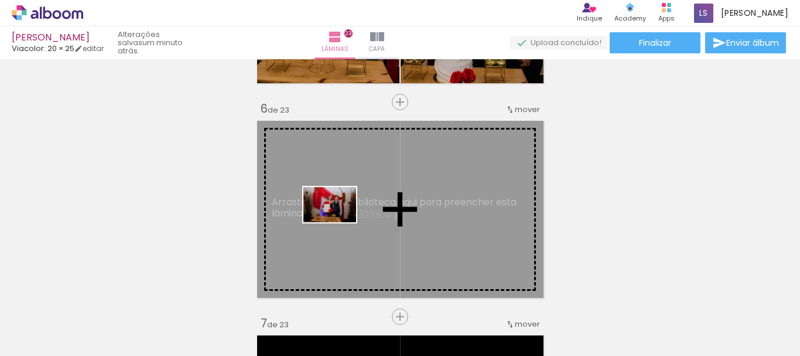
drag, startPoint x: 323, startPoint y: 326, endPoint x: 339, endPoint y: 222, distance: 104.9
click at [339, 222] on quentale-workspace at bounding box center [400, 178] width 800 height 356
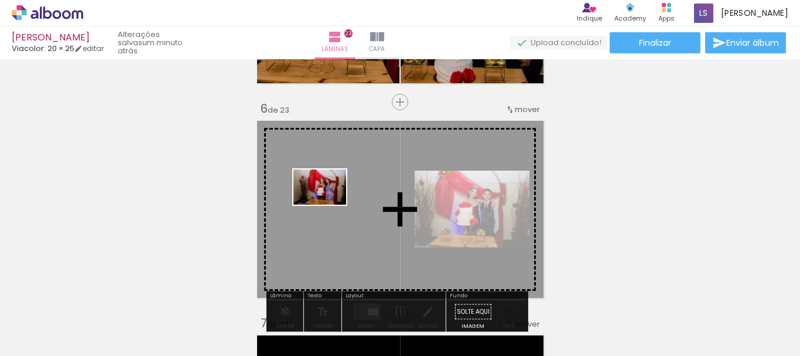
drag, startPoint x: 327, startPoint y: 307, endPoint x: 329, endPoint y: 205, distance: 102.6
click at [329, 205] on quentale-workspace at bounding box center [400, 178] width 800 height 356
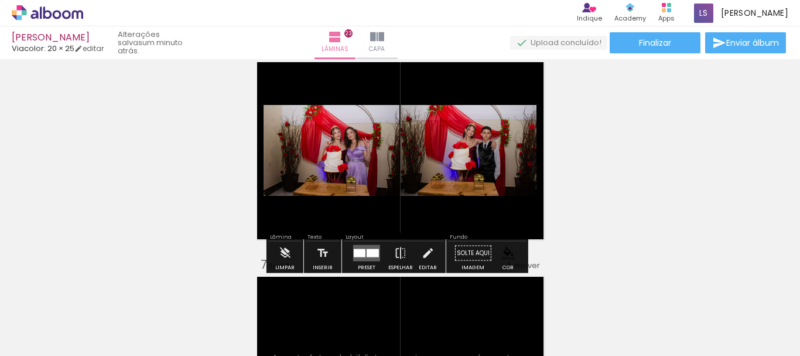
scroll to position [1166, 0]
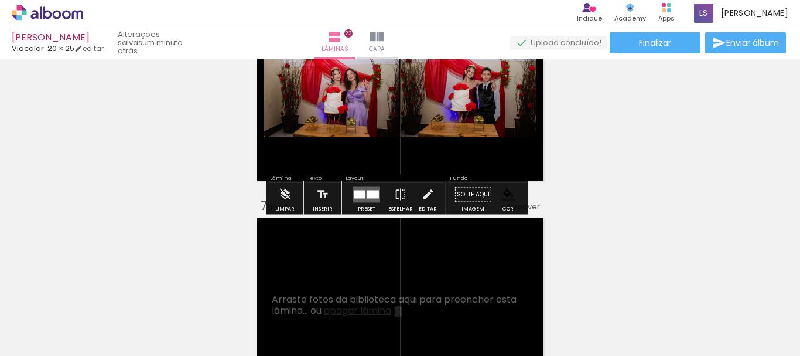
click at [367, 199] on quentale-layouter at bounding box center [366, 194] width 27 height 16
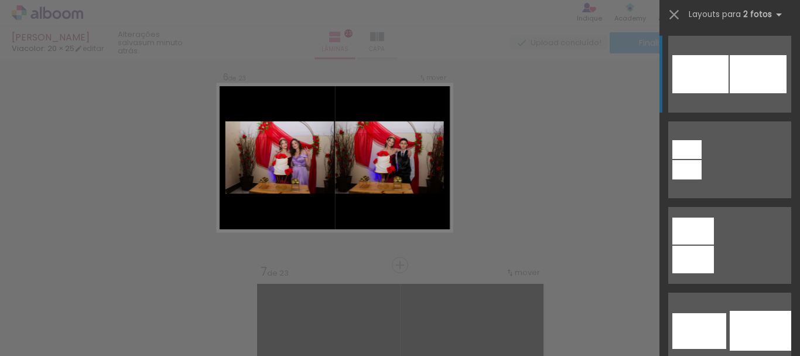
scroll to position [1088, 0]
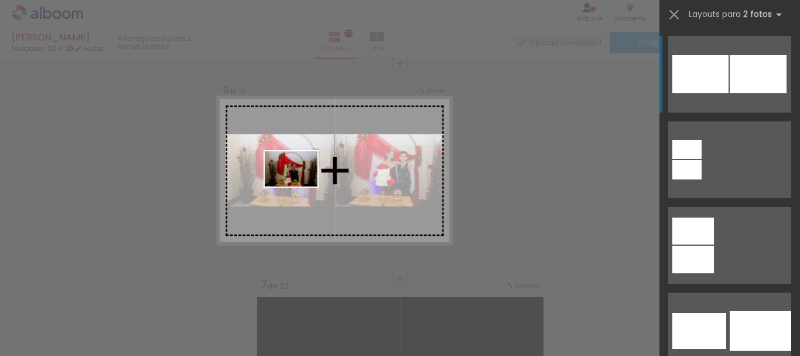
drag, startPoint x: 319, startPoint y: 331, endPoint x: 300, endPoint y: 186, distance: 146.0
click at [300, 186] on quentale-workspace at bounding box center [400, 178] width 800 height 356
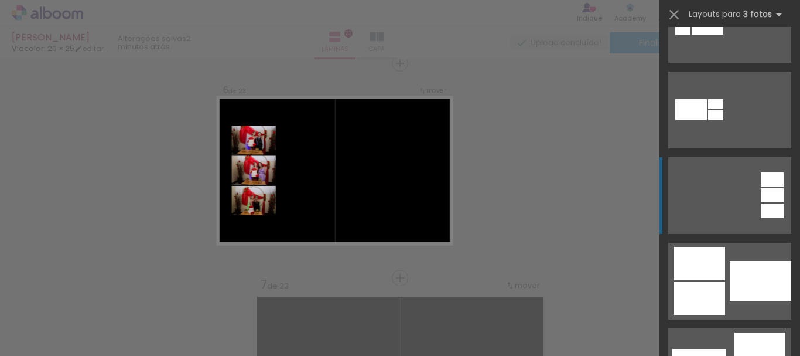
scroll to position [293, 0]
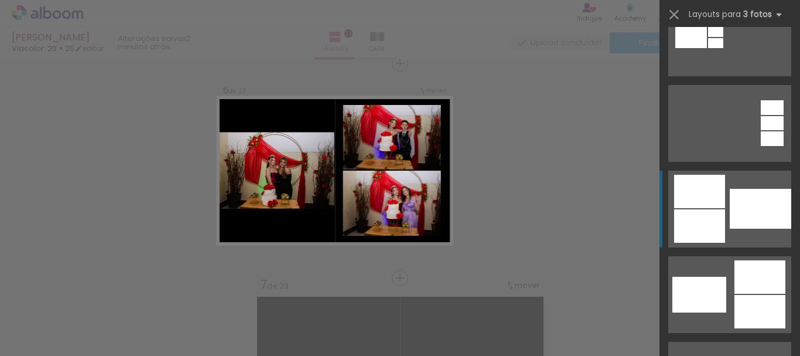
click at [736, 224] on div at bounding box center [761, 209] width 62 height 40
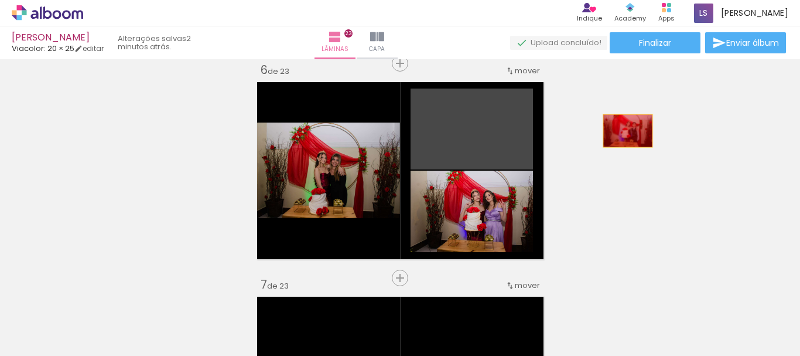
drag, startPoint x: 468, startPoint y: 140, endPoint x: 624, endPoint y: 131, distance: 156.2
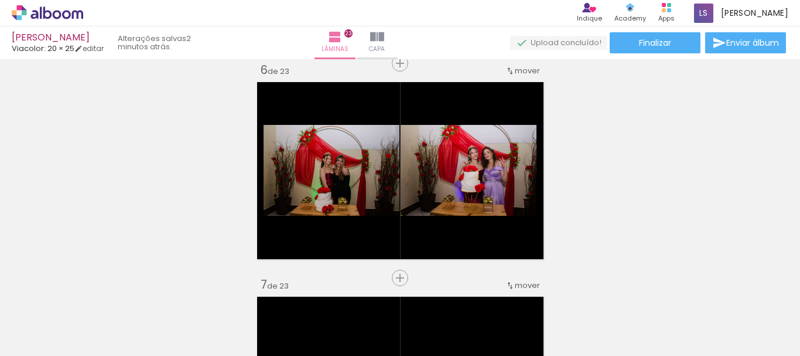
scroll to position [293, 0]
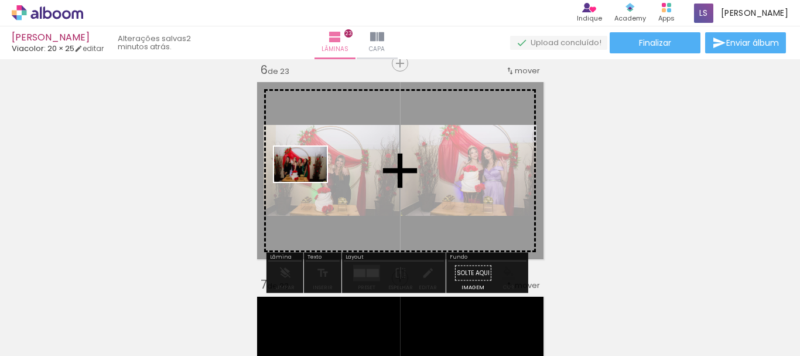
drag, startPoint x: 530, startPoint y: 328, endPoint x: 309, endPoint y: 182, distance: 265.1
click at [309, 182] on quentale-workspace at bounding box center [400, 178] width 800 height 356
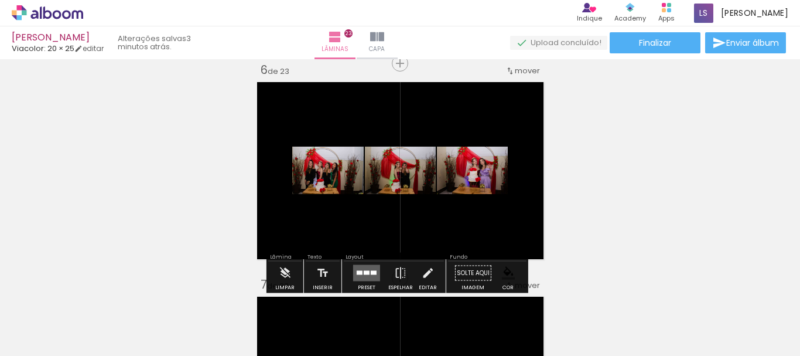
click at [365, 271] on div at bounding box center [367, 273] width 6 height 4
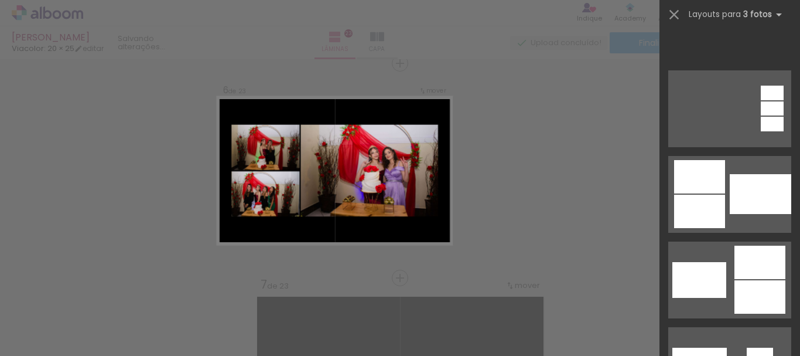
scroll to position [527, 0]
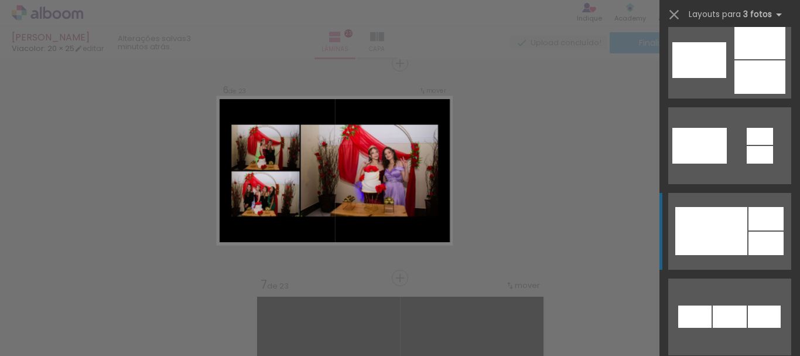
click at [701, 239] on div at bounding box center [712, 231] width 72 height 48
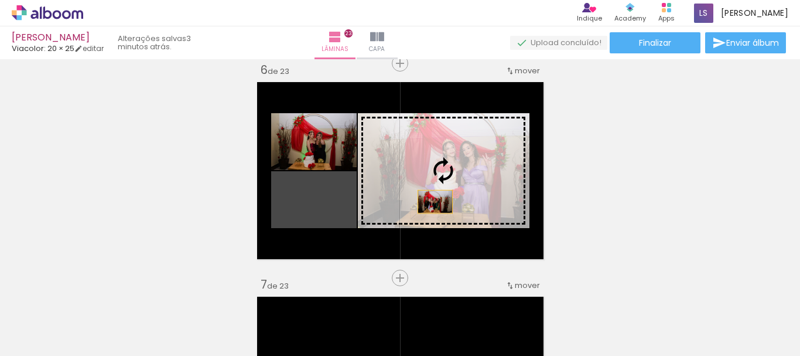
drag, startPoint x: 324, startPoint y: 213, endPoint x: 429, endPoint y: 203, distance: 105.4
click at [0, 0] on slot at bounding box center [0, 0] width 0 height 0
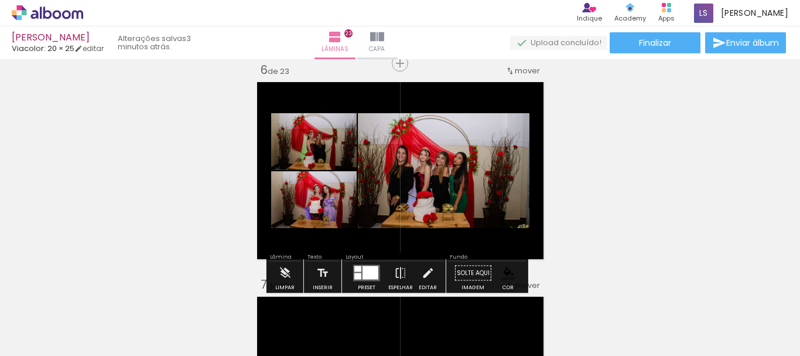
click at [363, 274] on div at bounding box center [371, 272] width 16 height 13
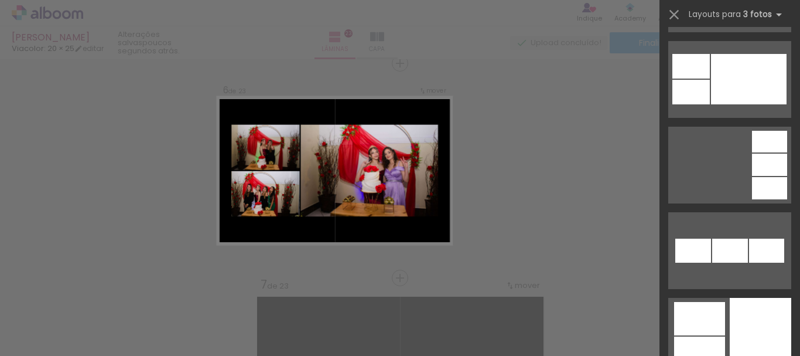
scroll to position [3282, 0]
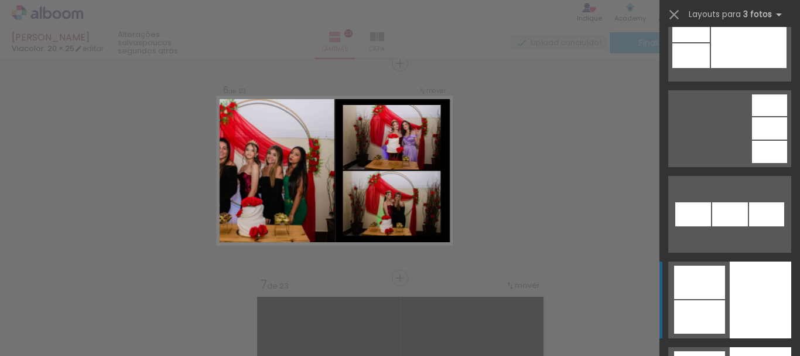
click at [737, 289] on div at bounding box center [761, 299] width 62 height 77
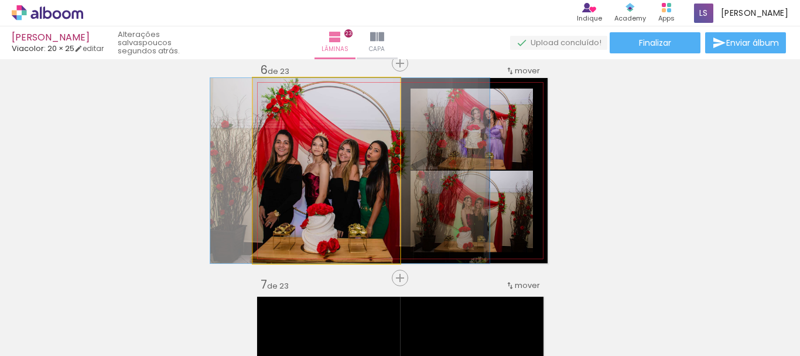
drag, startPoint x: 318, startPoint y: 167, endPoint x: 341, endPoint y: 160, distance: 24.5
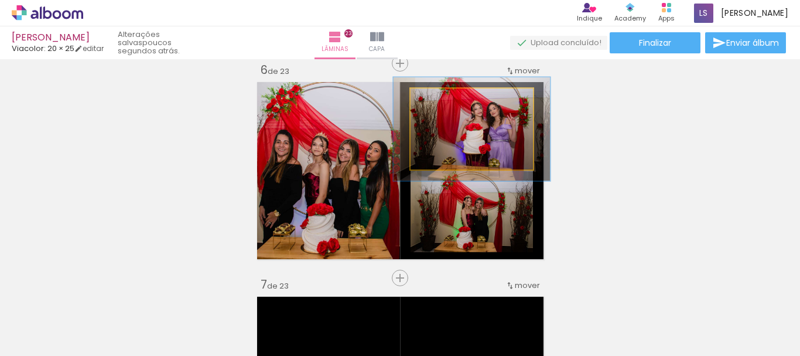
drag, startPoint x: 437, startPoint y: 100, endPoint x: 448, endPoint y: 100, distance: 11.1
click at [448, 100] on div at bounding box center [449, 101] width 11 height 11
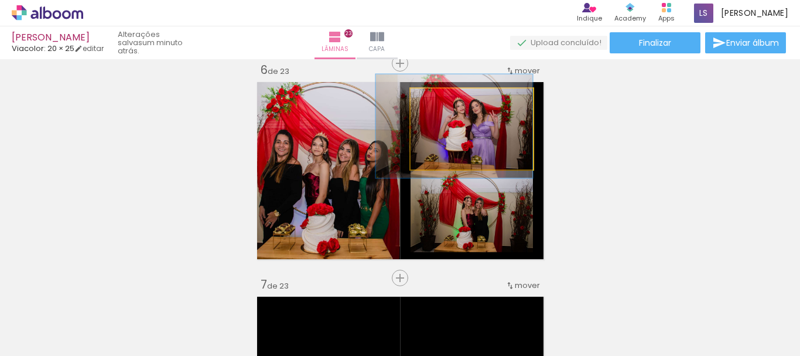
drag, startPoint x: 504, startPoint y: 132, endPoint x: 486, endPoint y: 129, distance: 17.8
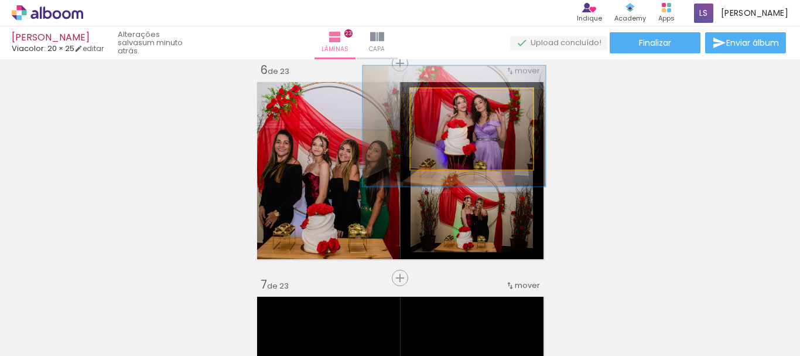
drag, startPoint x: 448, startPoint y: 102, endPoint x: 456, endPoint y: 103, distance: 8.8
type paper-slider "149"
click at [456, 103] on div at bounding box center [460, 101] width 11 height 11
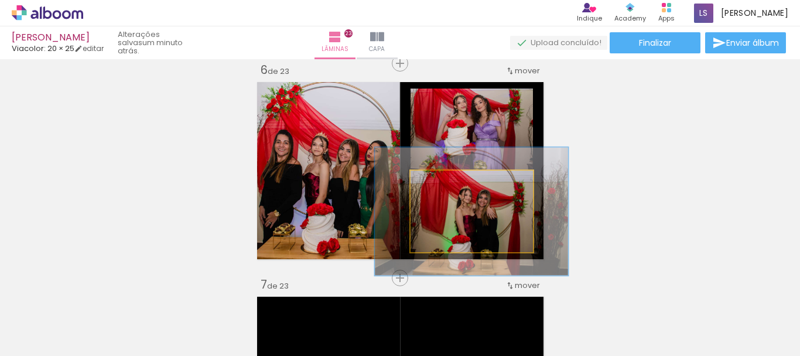
drag, startPoint x: 437, startPoint y: 182, endPoint x: 461, endPoint y: 181, distance: 24.1
type paper-slider "157"
click at [461, 181] on div at bounding box center [462, 183] width 11 height 11
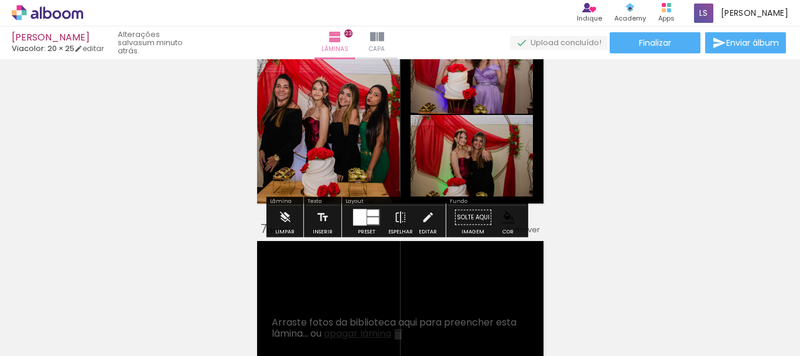
scroll to position [1146, 0]
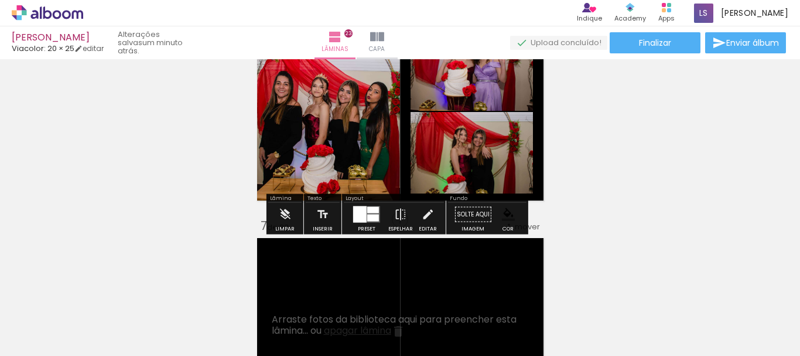
click at [503, 213] on iron-icon "color picker" at bounding box center [508, 214] width 13 height 13
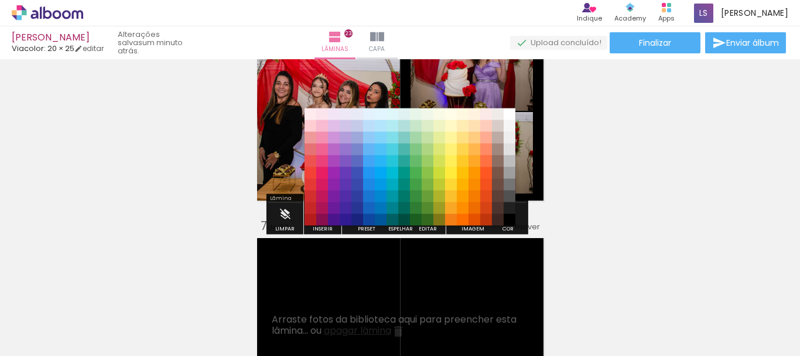
click at [509, 183] on paper-item "#757575" at bounding box center [510, 185] width 12 height 12
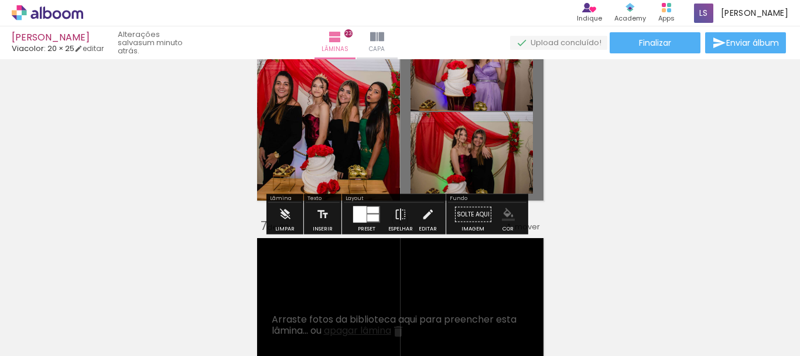
click at [505, 220] on iron-icon "color picker" at bounding box center [508, 214] width 13 height 13
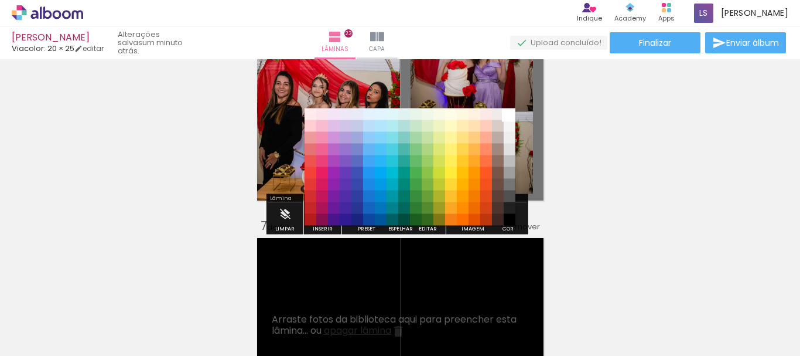
click at [509, 114] on paper-item "#ffffff" at bounding box center [510, 114] width 12 height 12
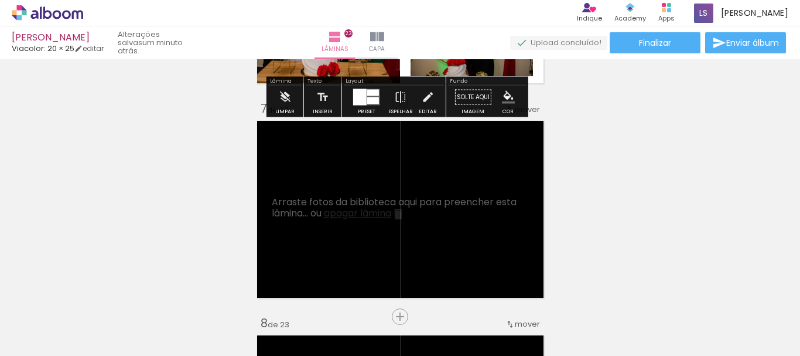
scroll to position [1322, 0]
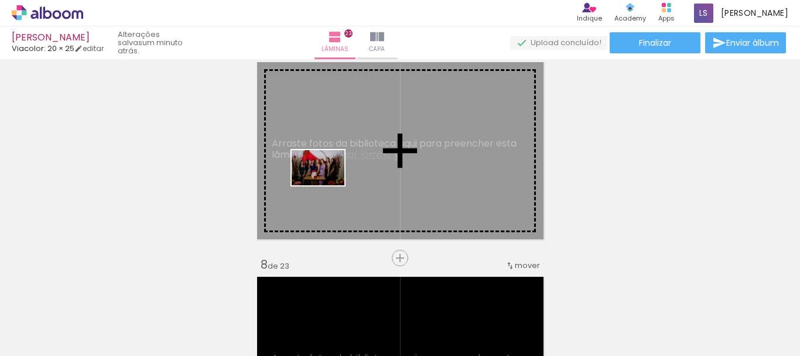
drag, startPoint x: 653, startPoint y: 328, endPoint x: 327, endPoint y: 185, distance: 355.6
click at [327, 185] on quentale-workspace at bounding box center [400, 178] width 800 height 356
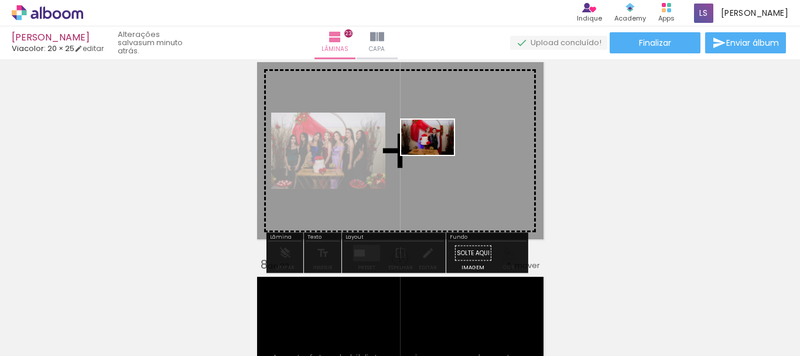
drag, startPoint x: 321, startPoint y: 323, endPoint x: 437, endPoint y: 155, distance: 204.3
click at [437, 155] on quentale-workspace at bounding box center [400, 178] width 800 height 356
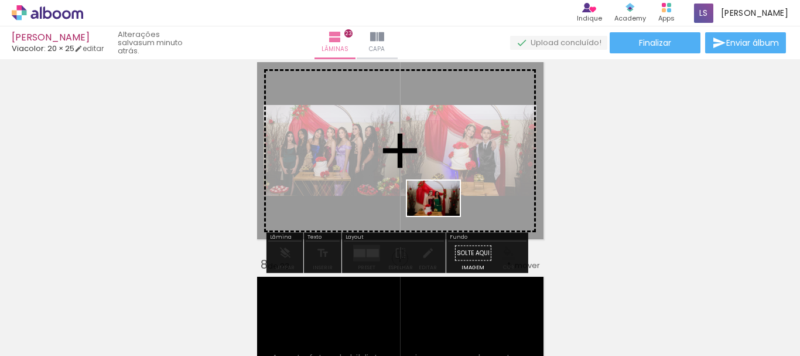
drag, startPoint x: 326, startPoint y: 330, endPoint x: 442, endPoint y: 216, distance: 162.9
click at [442, 216] on quentale-workspace at bounding box center [400, 178] width 800 height 356
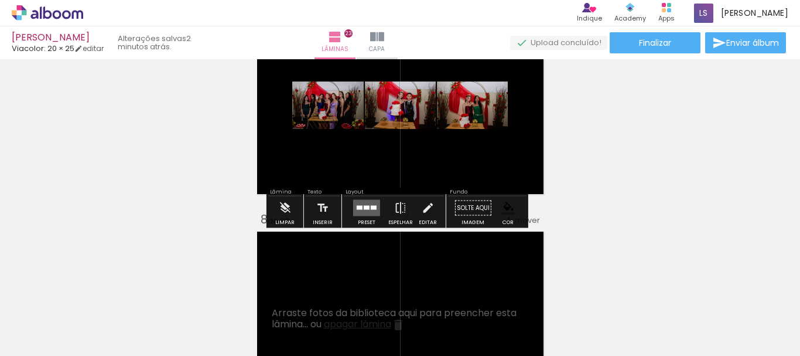
scroll to position [1381, 0]
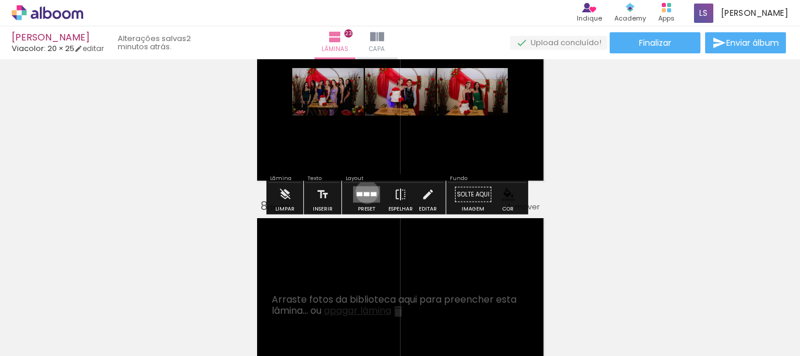
click at [364, 192] on div at bounding box center [367, 194] width 6 height 4
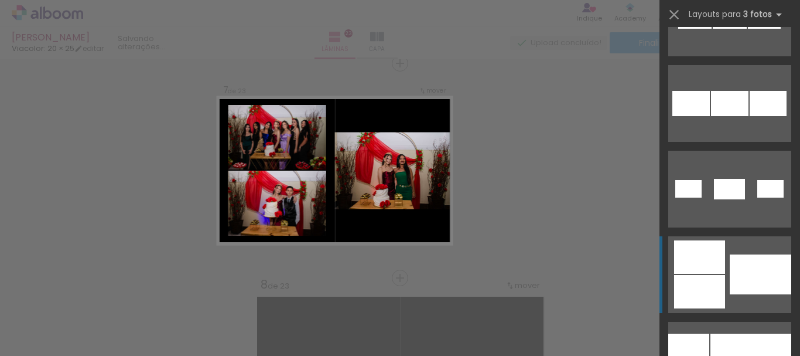
scroll to position [996, 0]
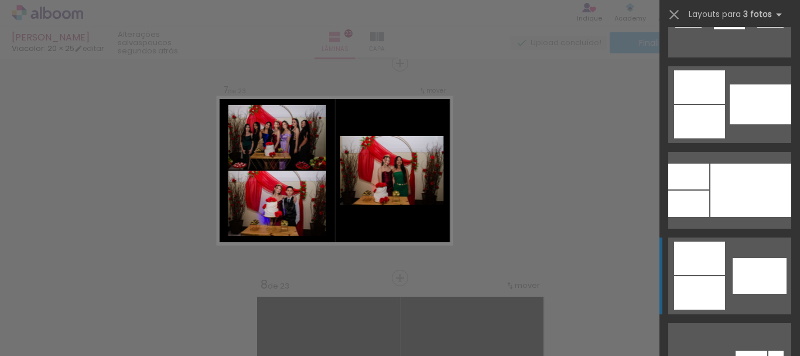
click at [733, 263] on div at bounding box center [760, 276] width 54 height 36
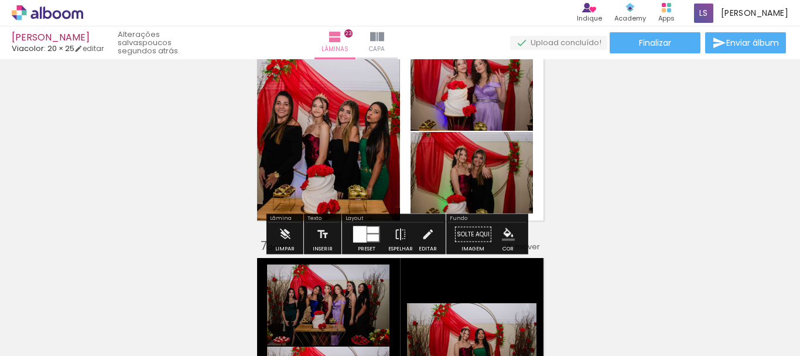
scroll to position [1244, 0]
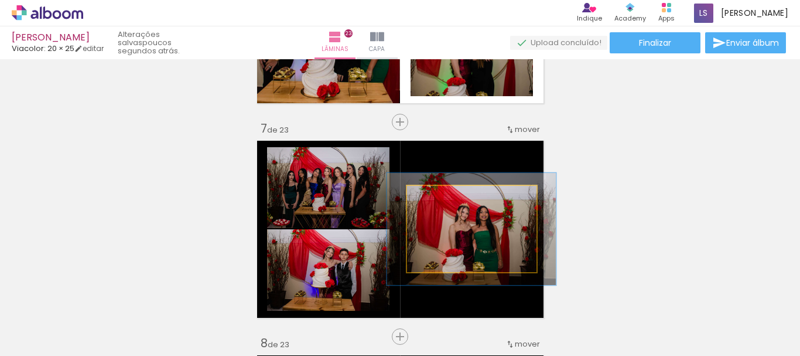
drag, startPoint x: 432, startPoint y: 198, endPoint x: 445, endPoint y: 199, distance: 12.3
click at [445, 199] on div at bounding box center [446, 198] width 11 height 11
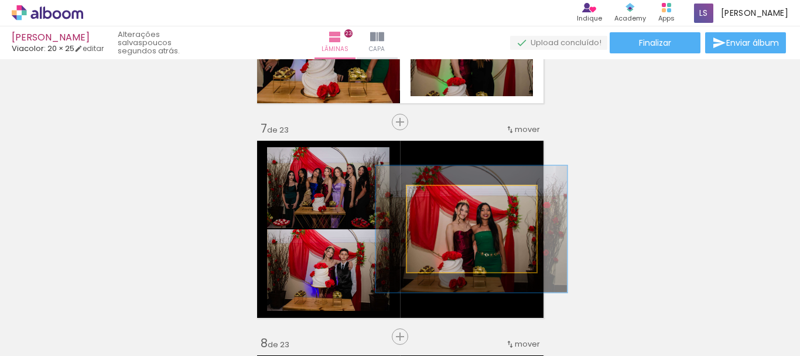
drag, startPoint x: 447, startPoint y: 199, endPoint x: 455, endPoint y: 199, distance: 7.6
type paper-slider "147"
click at [455, 199] on div at bounding box center [456, 198] width 19 height 19
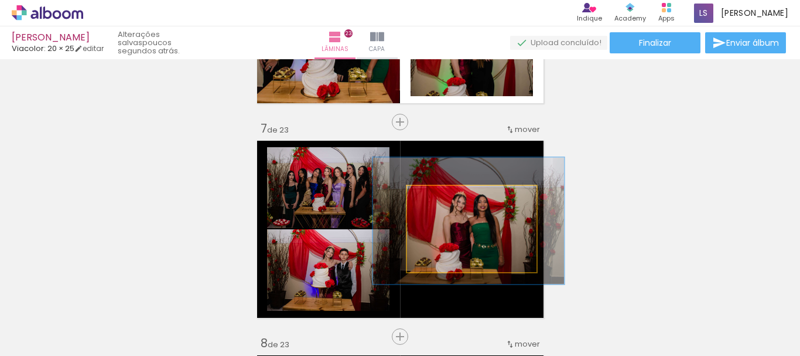
drag, startPoint x: 486, startPoint y: 245, endPoint x: 483, endPoint y: 237, distance: 8.7
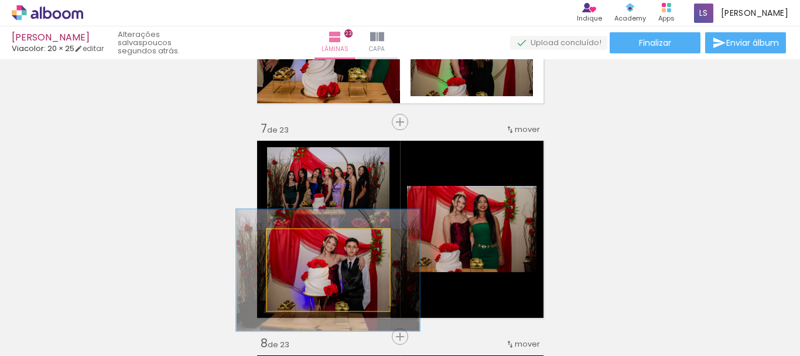
drag, startPoint x: 294, startPoint y: 240, endPoint x: 314, endPoint y: 240, distance: 20.5
click at [314, 240] on div at bounding box center [315, 241] width 19 height 19
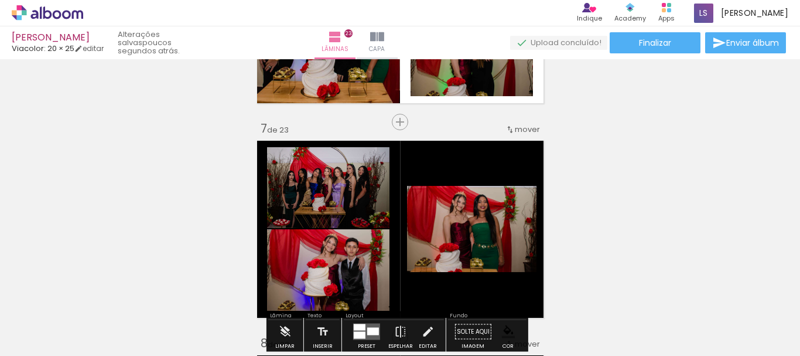
scroll to position [1302, 0]
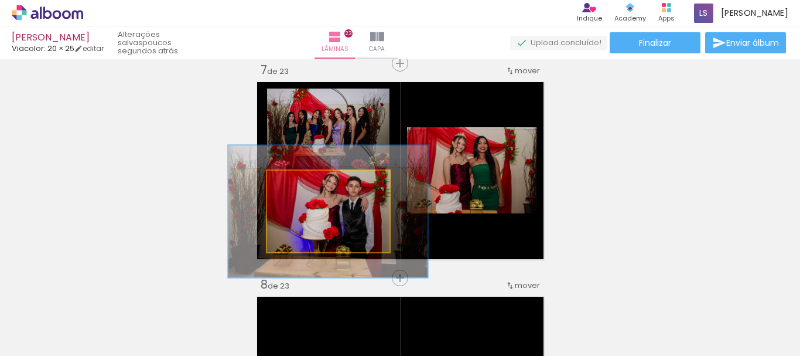
drag, startPoint x: 311, startPoint y: 183, endPoint x: 317, endPoint y: 183, distance: 5.9
click at [318, 183] on div at bounding box center [323, 183] width 11 height 11
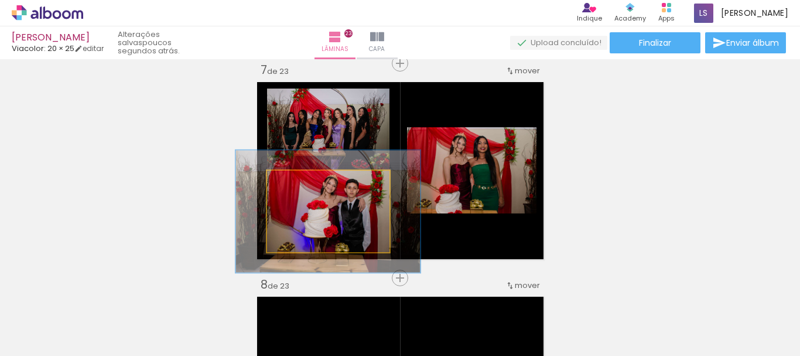
type paper-slider "150"
click at [314, 183] on div at bounding box center [317, 183] width 11 height 11
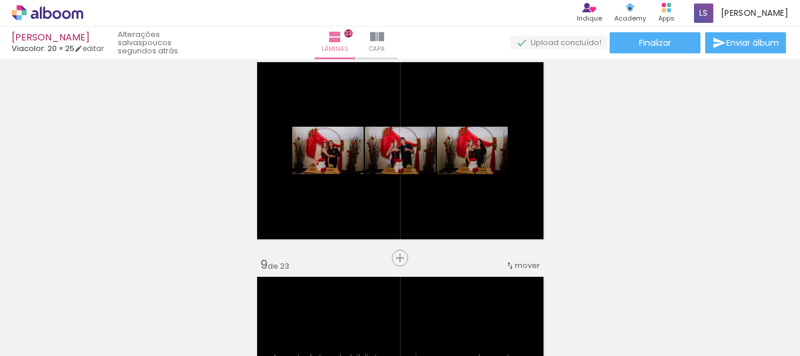
scroll to position [996, 0]
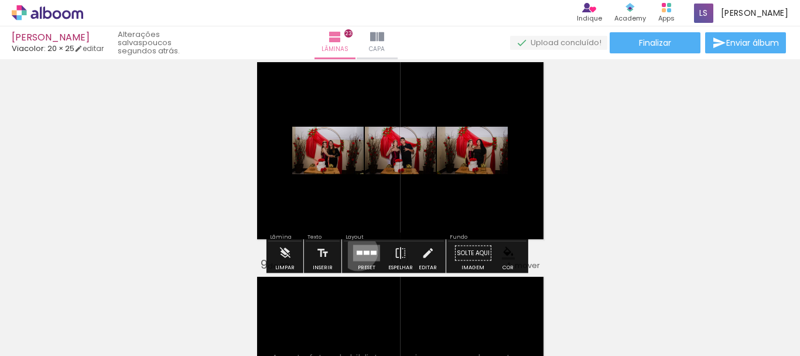
click at [357, 251] on div at bounding box center [360, 253] width 6 height 4
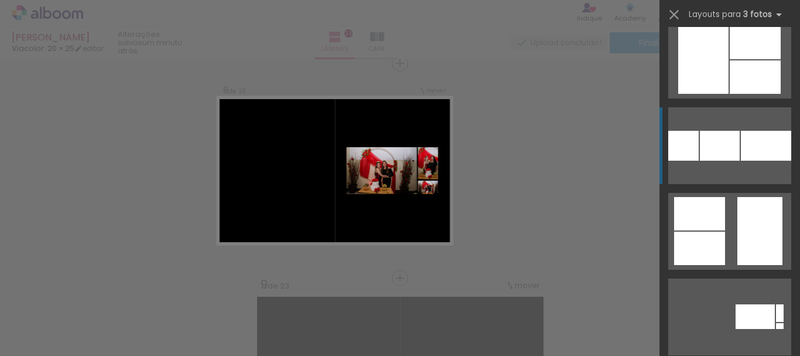
scroll to position [4864, 0]
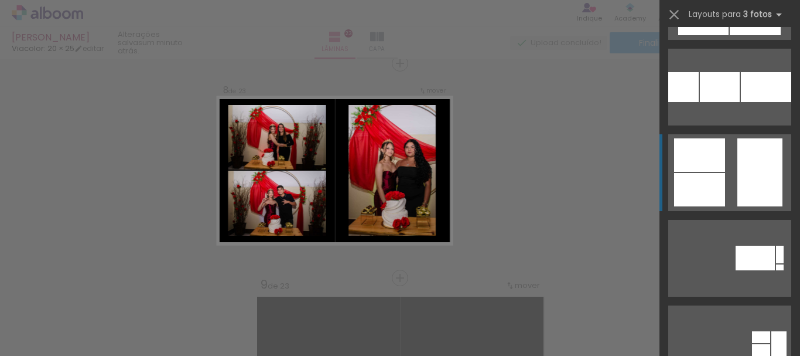
click at [718, 201] on div at bounding box center [699, 189] width 51 height 33
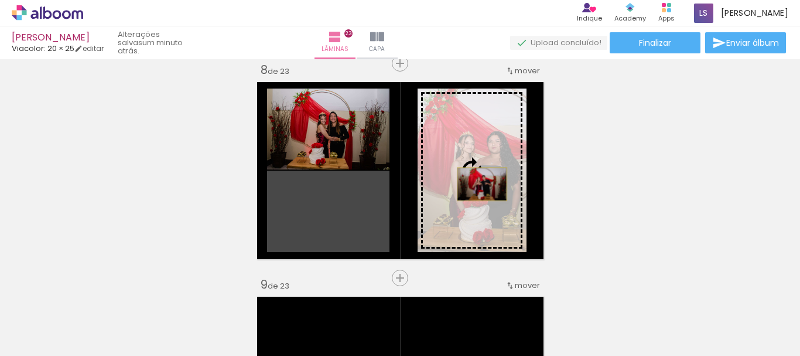
drag, startPoint x: 340, startPoint y: 210, endPoint x: 474, endPoint y: 185, distance: 136.5
click at [0, 0] on slot at bounding box center [0, 0] width 0 height 0
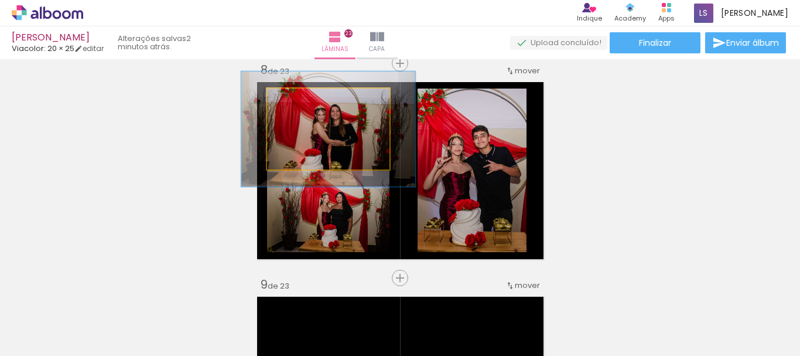
drag, startPoint x: 289, startPoint y: 99, endPoint x: 306, endPoint y: 99, distance: 17.6
click at [306, 99] on div at bounding box center [311, 101] width 11 height 11
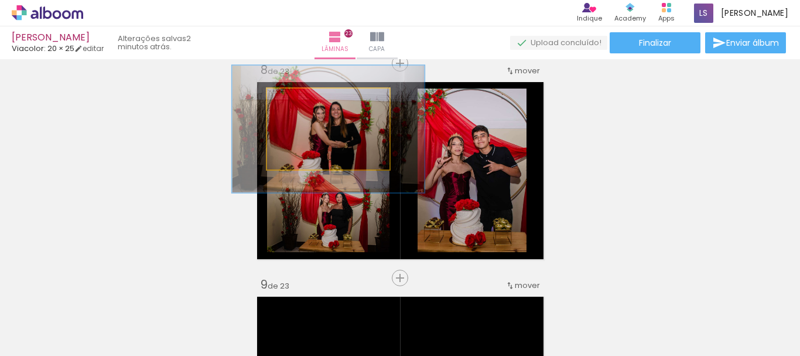
drag, startPoint x: 312, startPoint y: 100, endPoint x: 319, endPoint y: 100, distance: 7.0
type paper-slider "157"
click at [319, 100] on div at bounding box center [320, 101] width 11 height 11
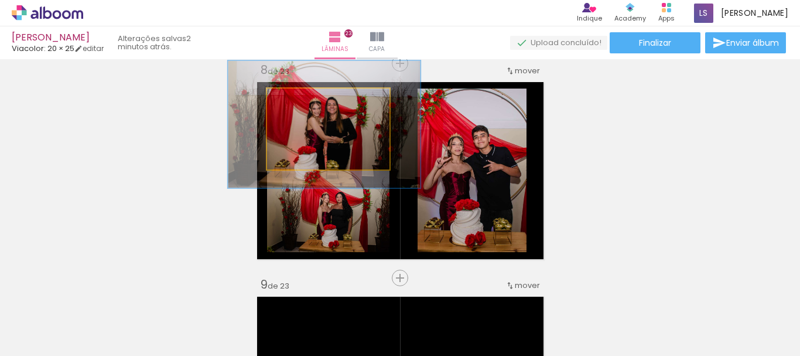
drag, startPoint x: 337, startPoint y: 137, endPoint x: 333, endPoint y: 132, distance: 6.2
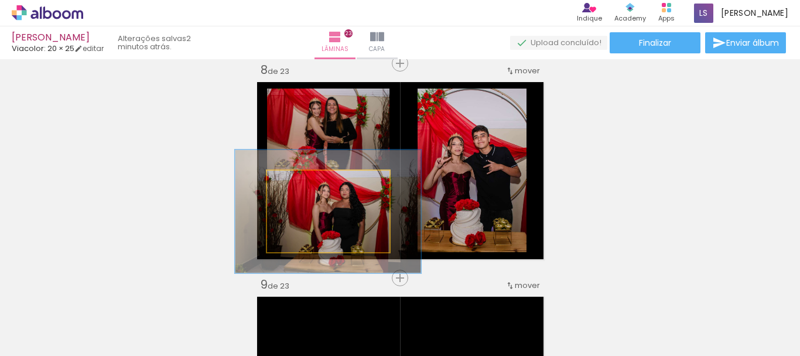
drag, startPoint x: 292, startPoint y: 182, endPoint x: 311, endPoint y: 213, distance: 35.5
type paper-slider "155"
click at [315, 183] on div at bounding box center [315, 183] width 11 height 11
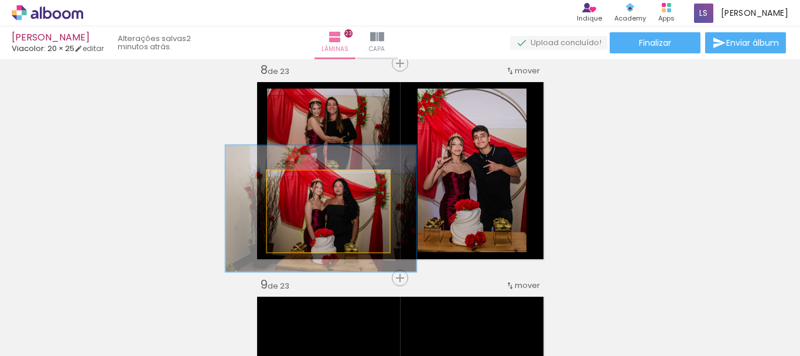
drag, startPoint x: 349, startPoint y: 221, endPoint x: 342, endPoint y: 218, distance: 7.6
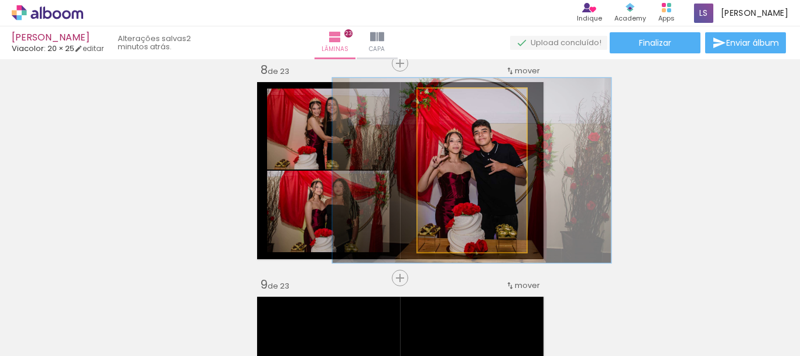
type paper-slider "113"
click at [446, 102] on div at bounding box center [450, 101] width 11 height 11
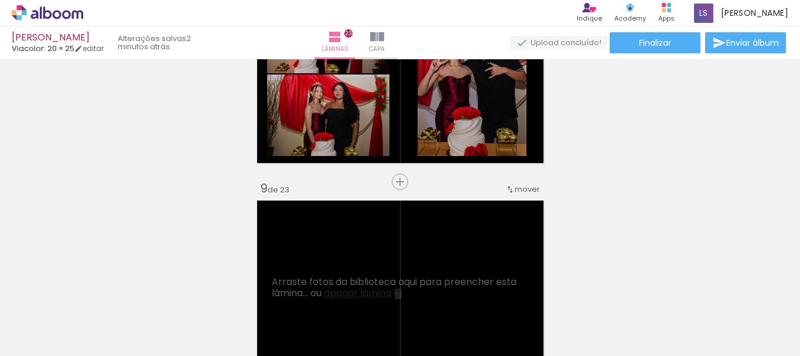
scroll to position [1634, 0]
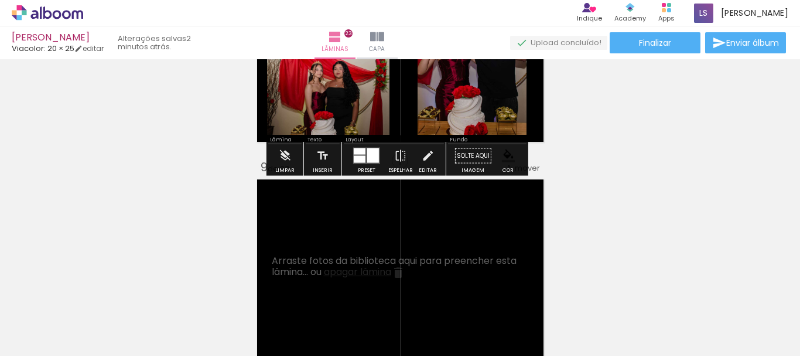
click at [503, 154] on iron-icon "color picker" at bounding box center [508, 155] width 13 height 13
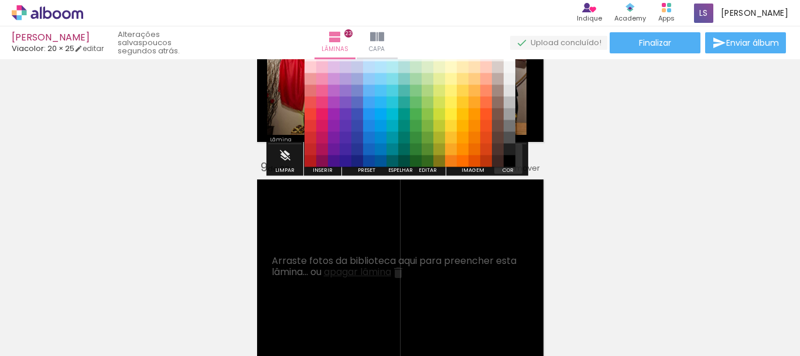
scroll to position [1624, 0]
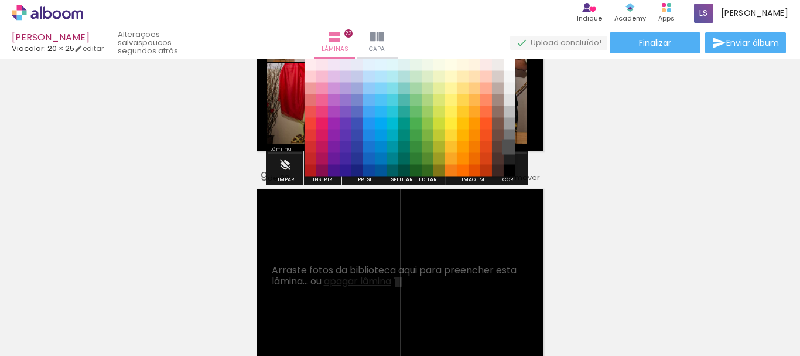
click at [510, 145] on paper-item "#515151" at bounding box center [510, 147] width 12 height 12
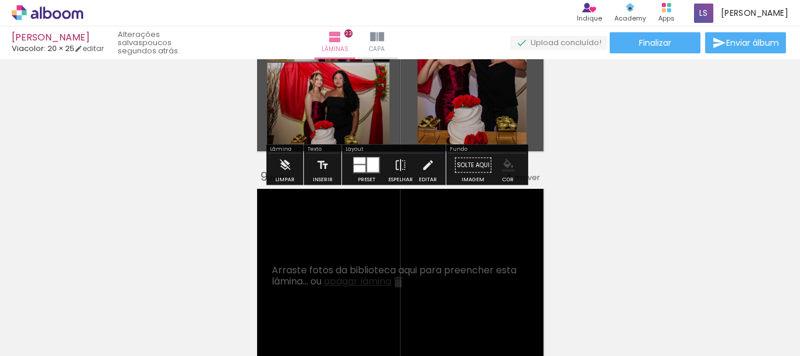
click at [507, 165] on iron-icon "color picker" at bounding box center [508, 165] width 13 height 13
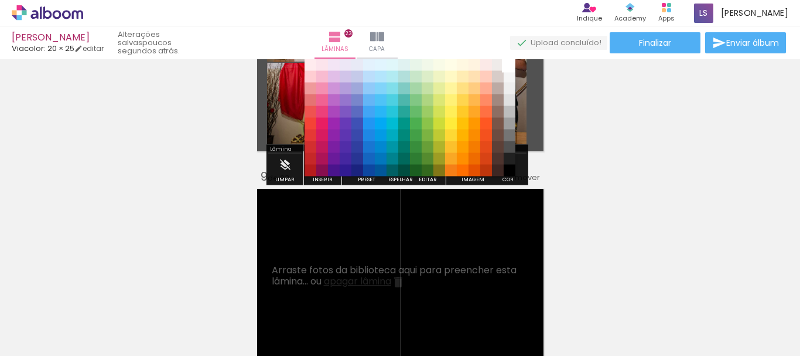
click at [511, 64] on paper-item "#ffffff" at bounding box center [510, 65] width 12 height 12
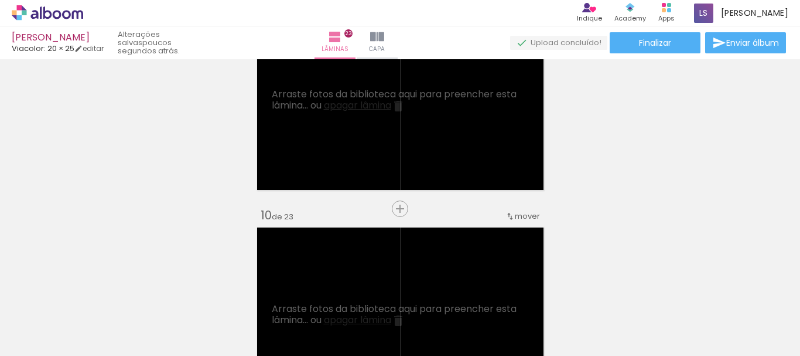
scroll to position [0, 116]
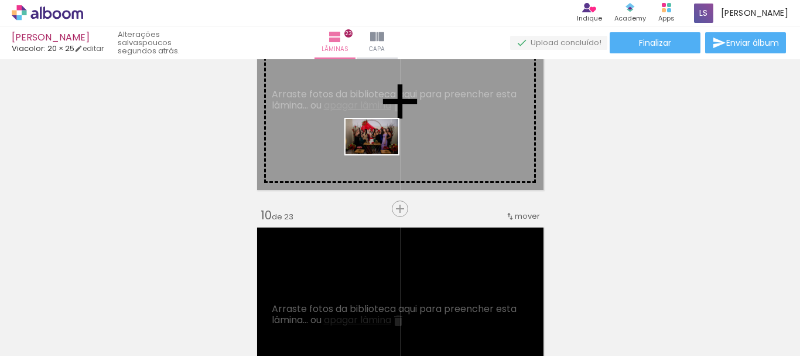
drag, startPoint x: 189, startPoint y: 322, endPoint x: 382, endPoint y: 154, distance: 256.2
click at [382, 154] on quentale-workspace at bounding box center [400, 178] width 800 height 356
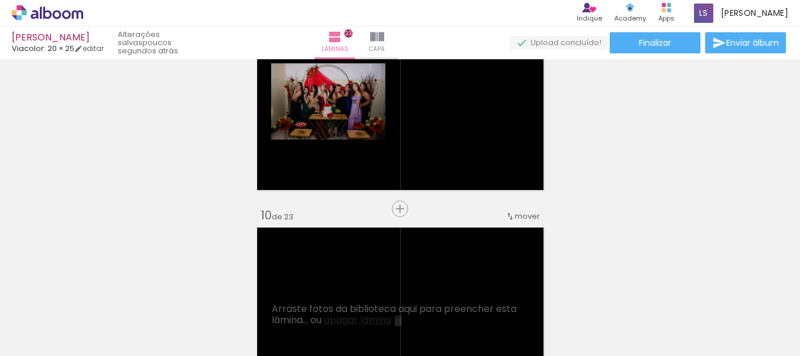
scroll to position [0, 633]
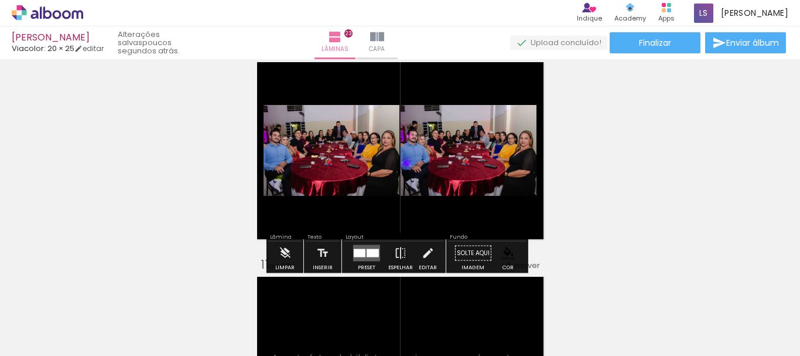
scroll to position [0, 496]
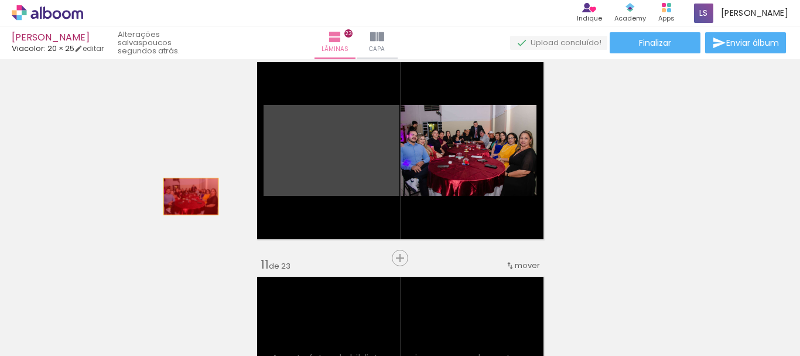
drag, startPoint x: 304, startPoint y: 155, endPoint x: 185, endPoint y: 198, distance: 126.6
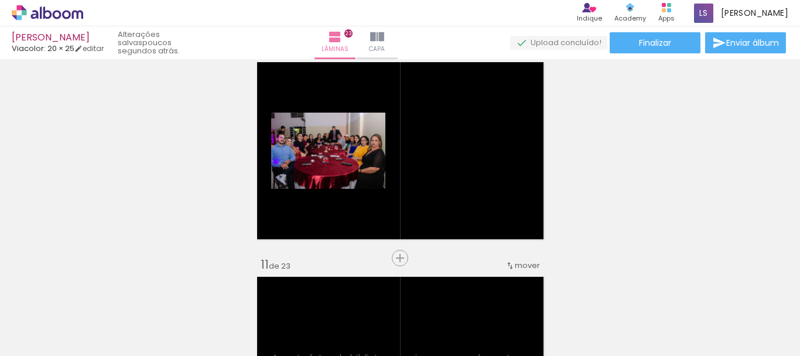
click at [190, 292] on iron-icon at bounding box center [186, 293] width 12 height 12
